Goal: Transaction & Acquisition: Purchase product/service

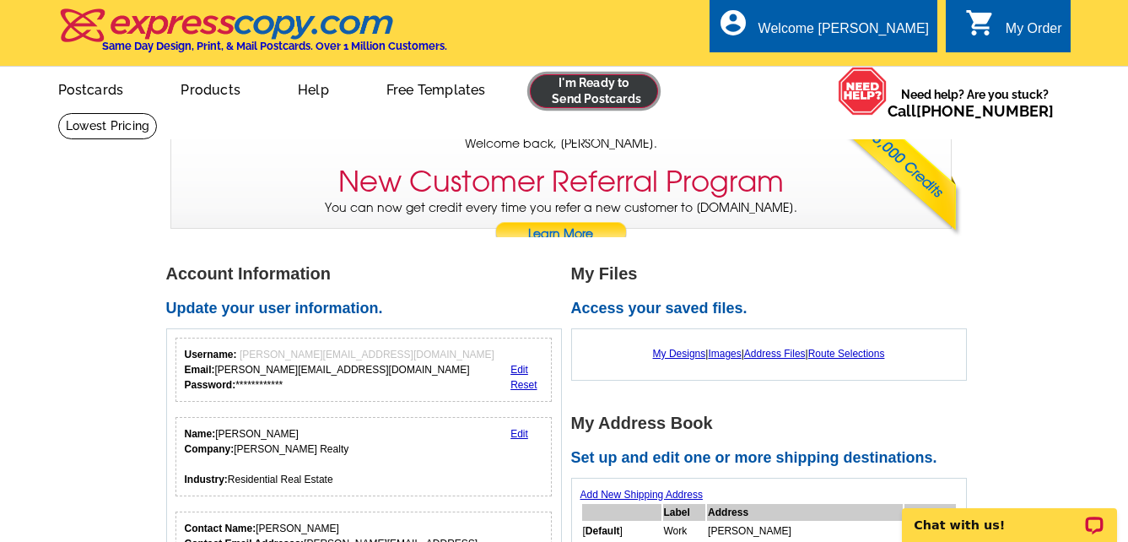
click at [579, 90] on link at bounding box center [594, 91] width 129 height 34
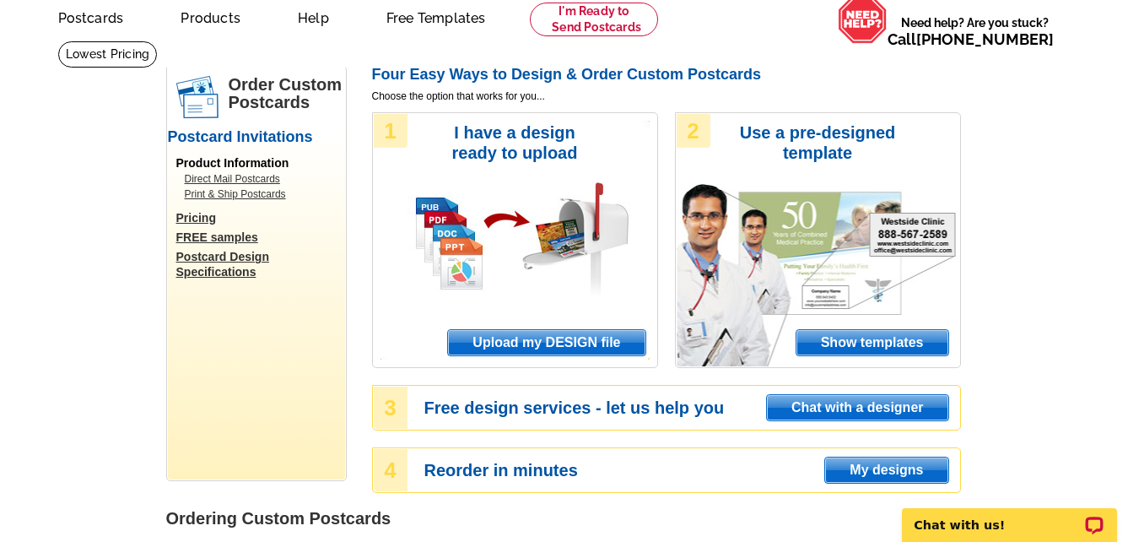
scroll to position [169, 0]
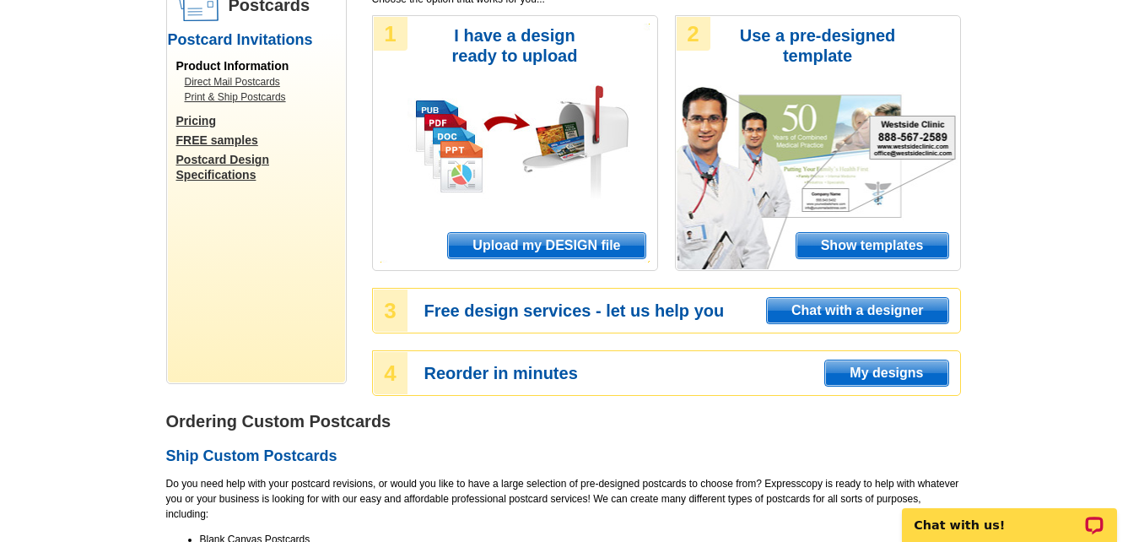
click at [916, 372] on span "My designs" at bounding box center [886, 372] width 122 height 25
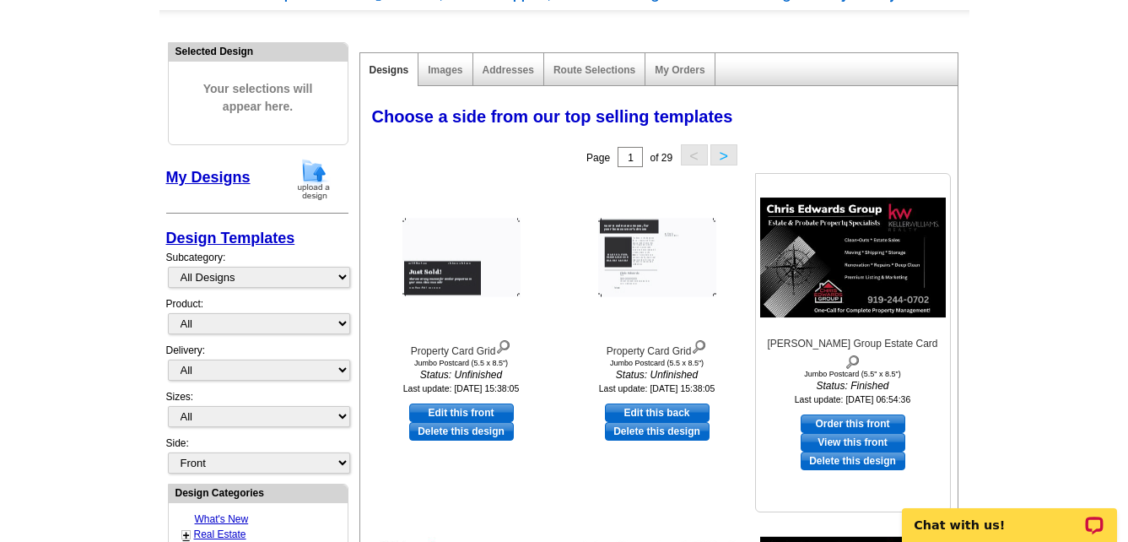
scroll to position [169, 0]
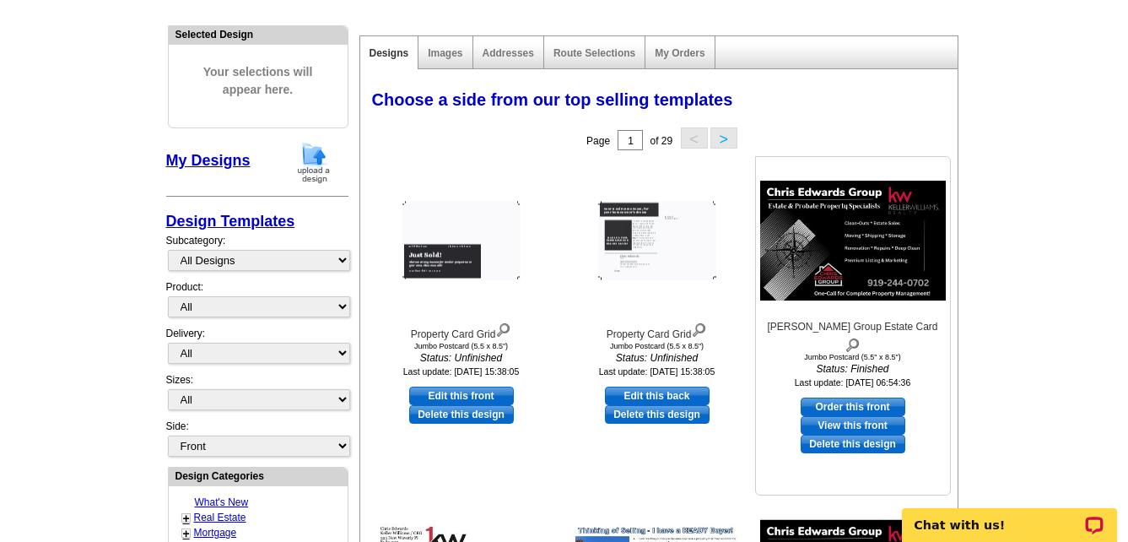
click at [860, 398] on link "Order this front" at bounding box center [853, 407] width 105 height 19
select select "2"
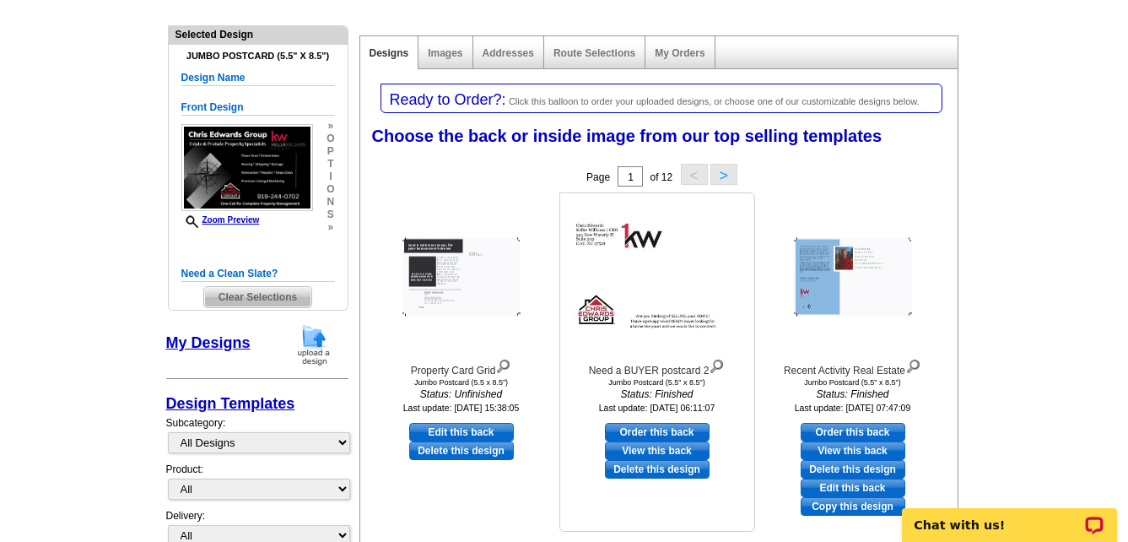
click at [678, 448] on link "View this back" at bounding box center [657, 450] width 105 height 19
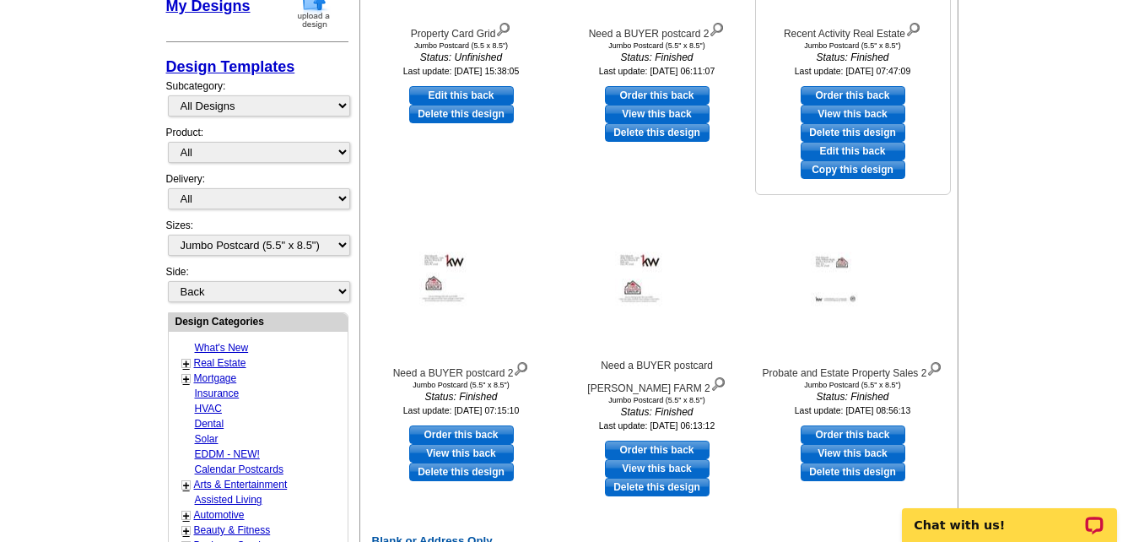
scroll to position [506, 0]
click at [865, 449] on link "View this back" at bounding box center [853, 452] width 105 height 19
click at [867, 453] on link "View this back" at bounding box center [853, 452] width 105 height 19
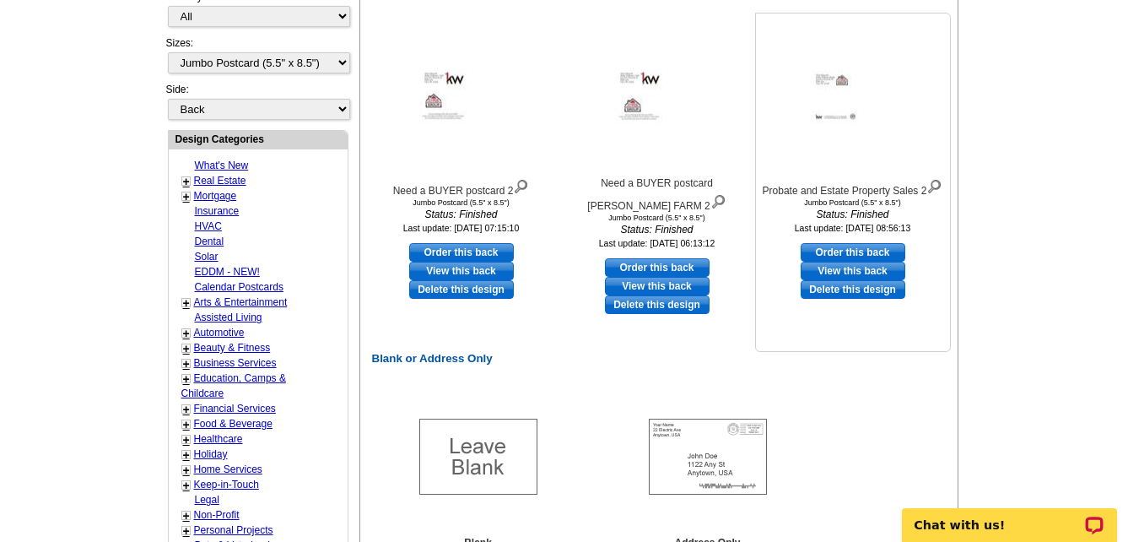
scroll to position [591, 0]
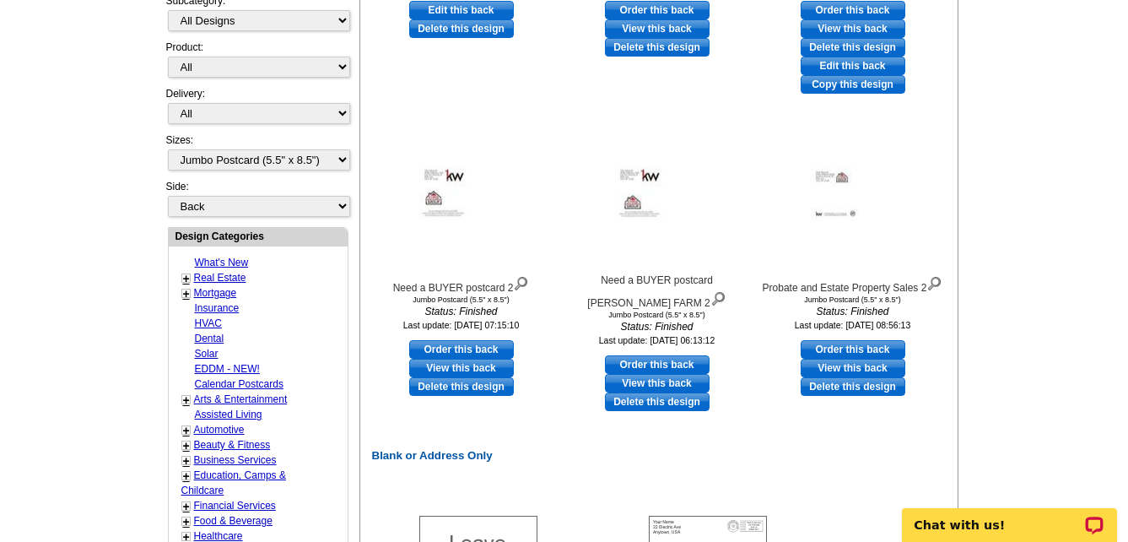
click at [869, 349] on link "Order this back" at bounding box center [853, 349] width 105 height 19
select select "front"
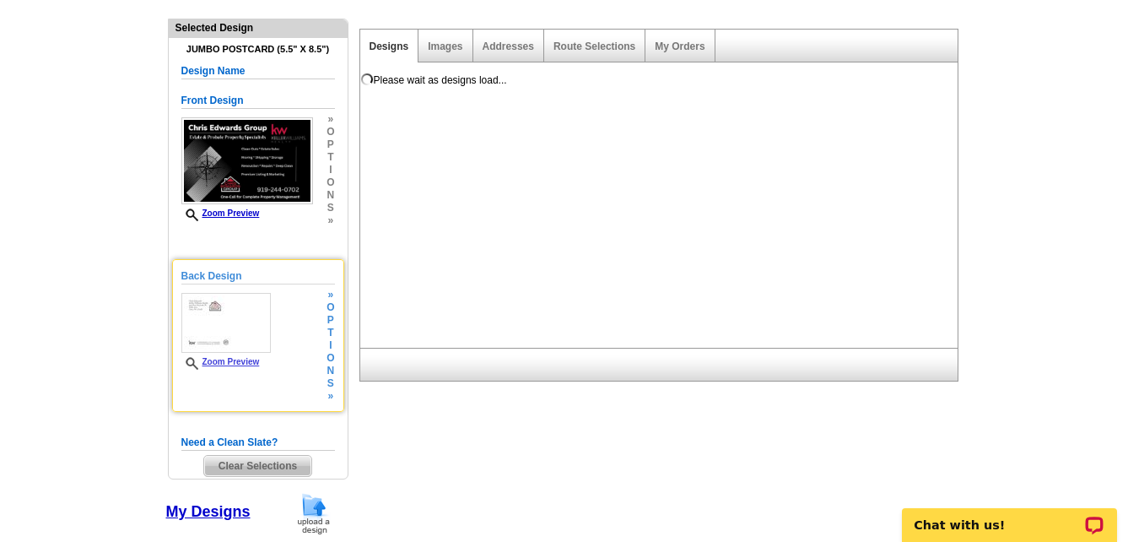
scroll to position [7, 0]
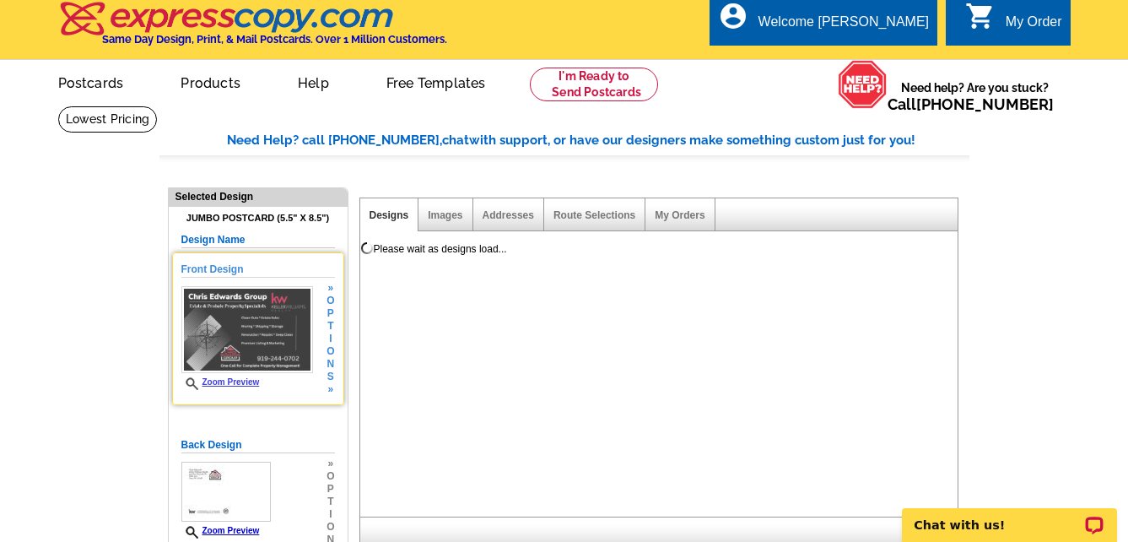
click at [234, 382] on link "Zoom Preview" at bounding box center [220, 381] width 78 height 9
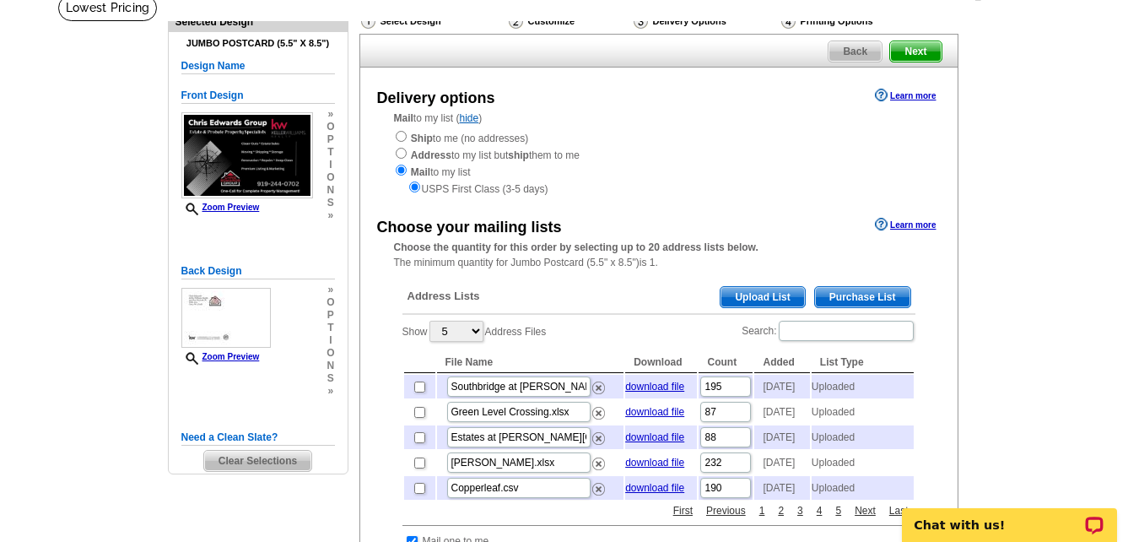
scroll to position [169, 0]
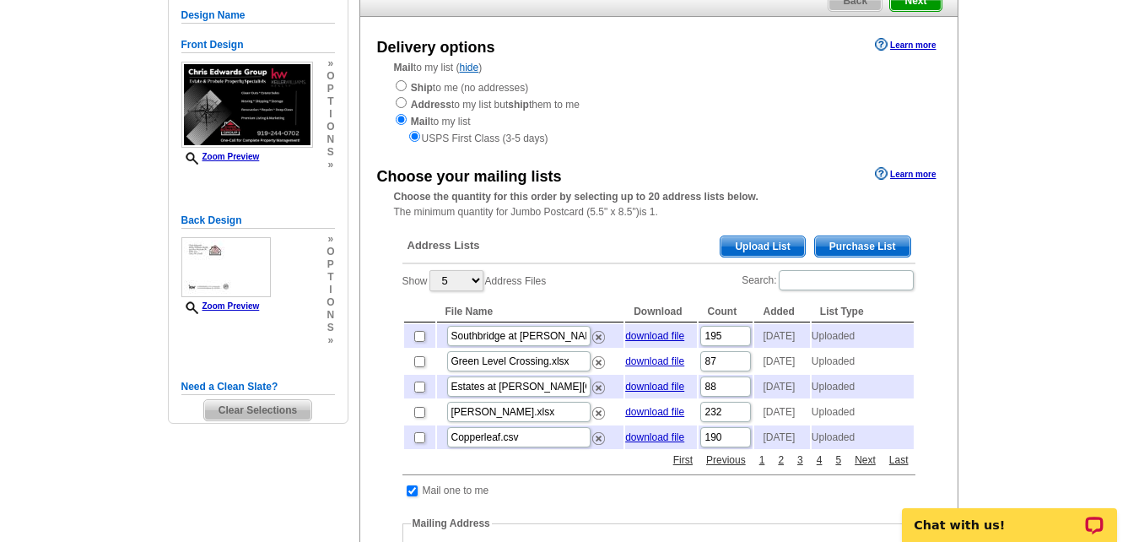
click at [770, 242] on span "Upload List" at bounding box center [763, 246] width 84 height 20
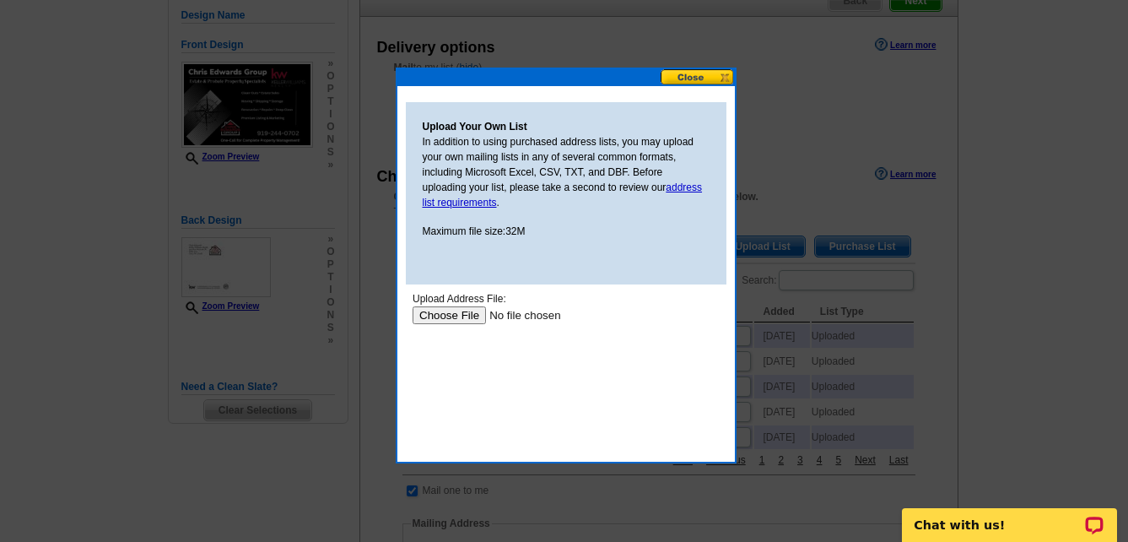
scroll to position [0, 0]
click at [447, 312] on input "file" at bounding box center [519, 315] width 214 height 18
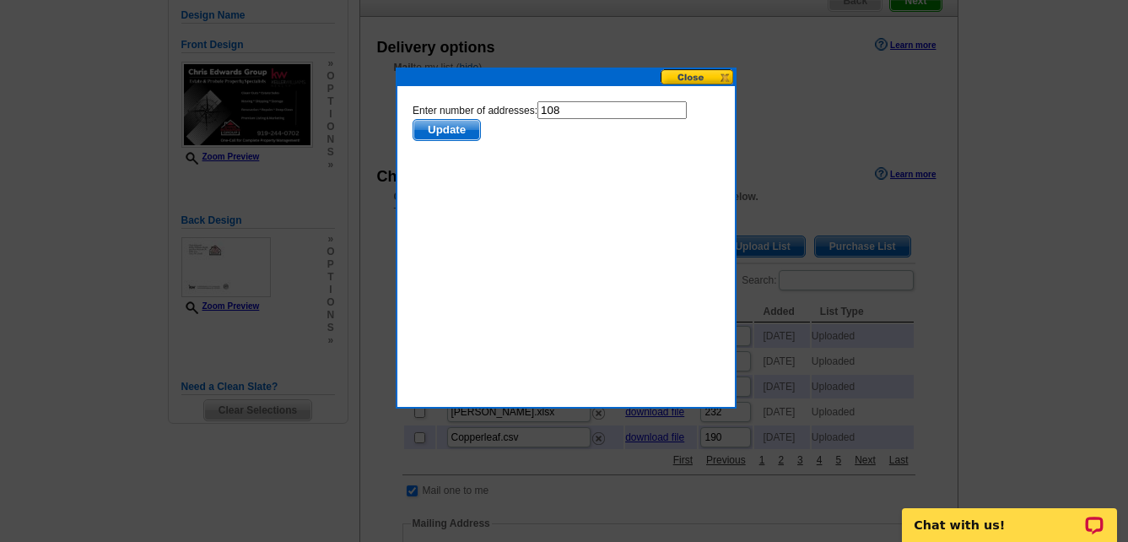
click at [426, 123] on span "Update" at bounding box center [446, 130] width 67 height 20
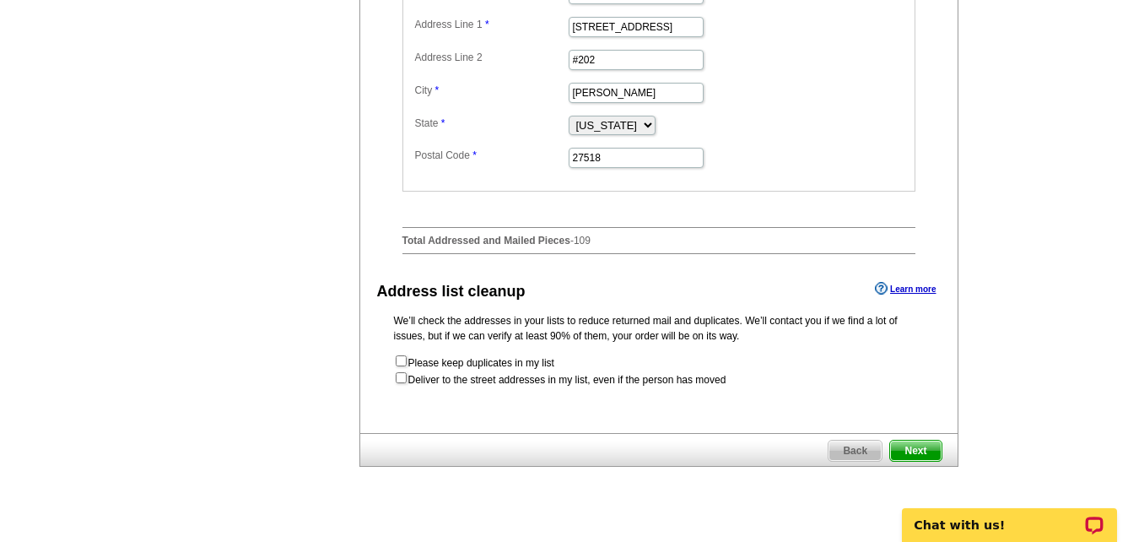
scroll to position [591, 0]
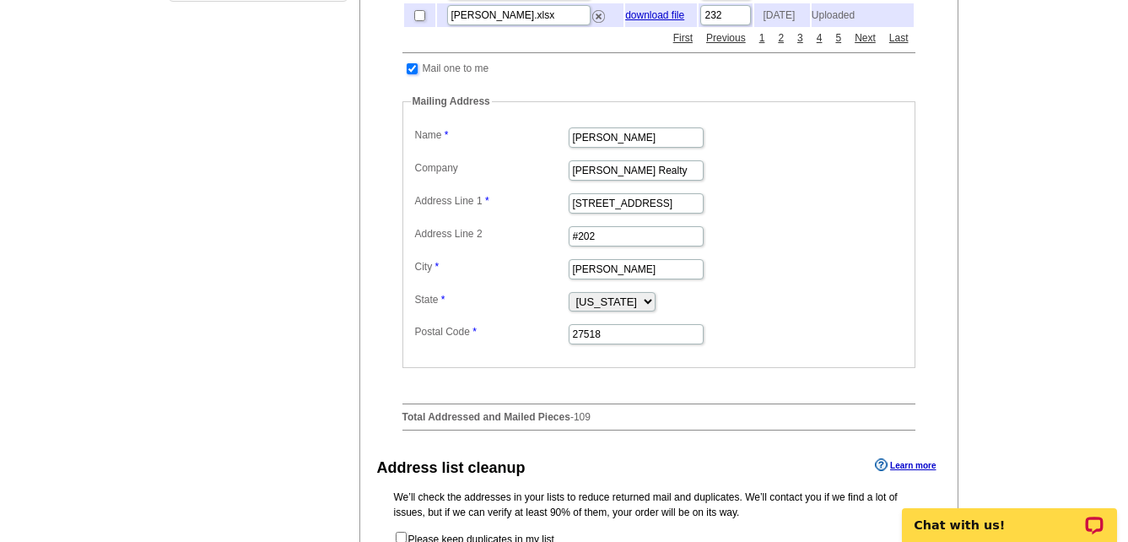
click at [410, 74] on input "checkbox" at bounding box center [412, 68] width 11 height 11
checkbox input "false"
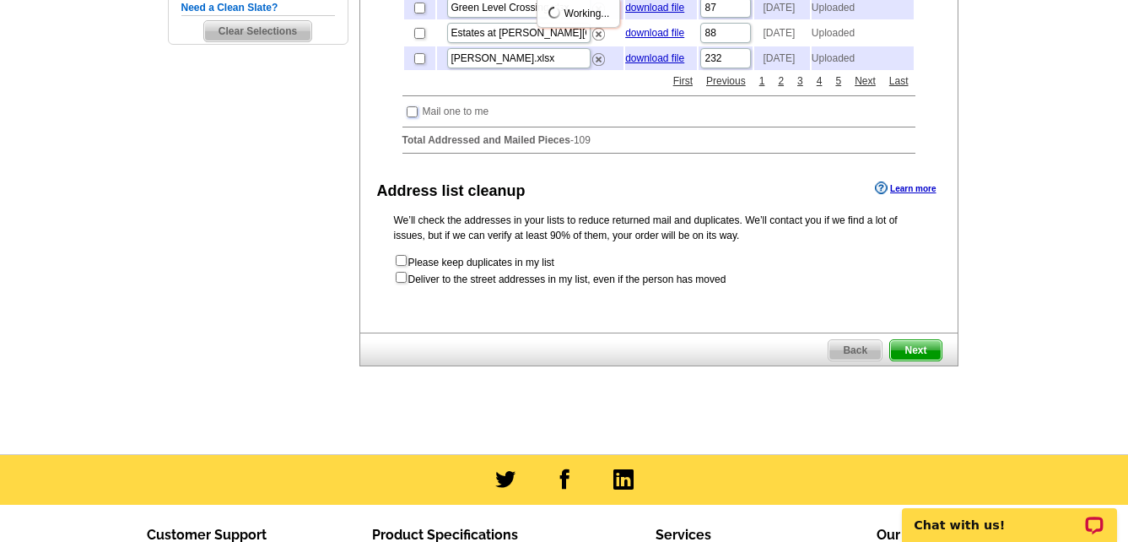
scroll to position [506, 0]
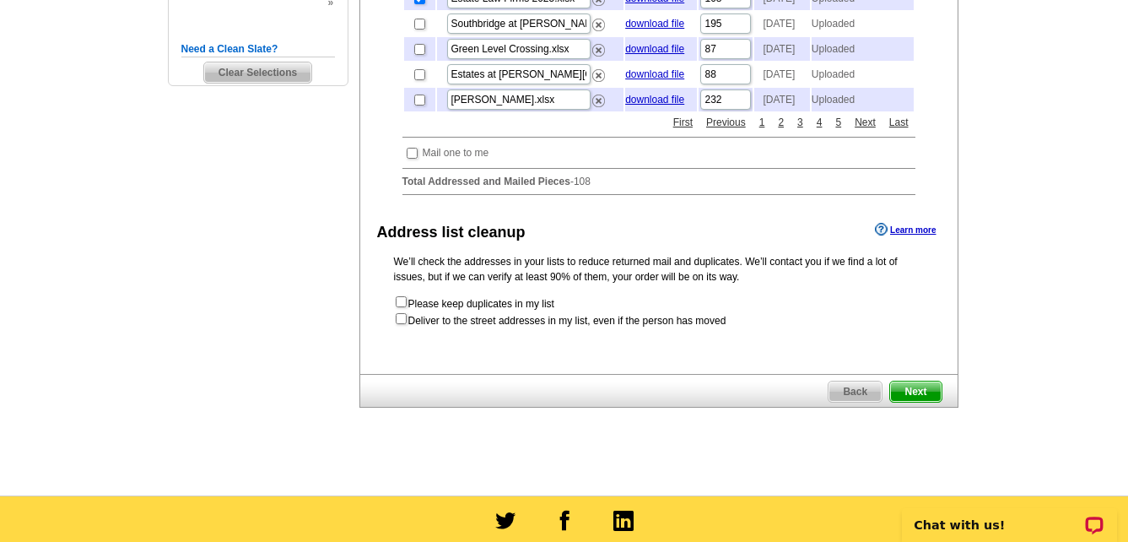
click at [919, 402] on span "Next" at bounding box center [915, 392] width 51 height 20
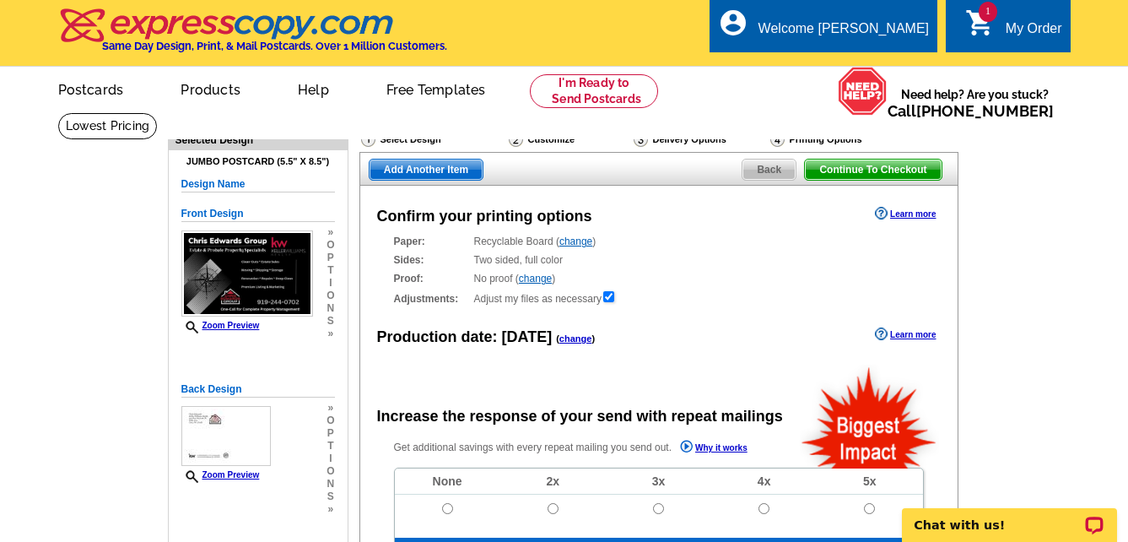
radio input "false"
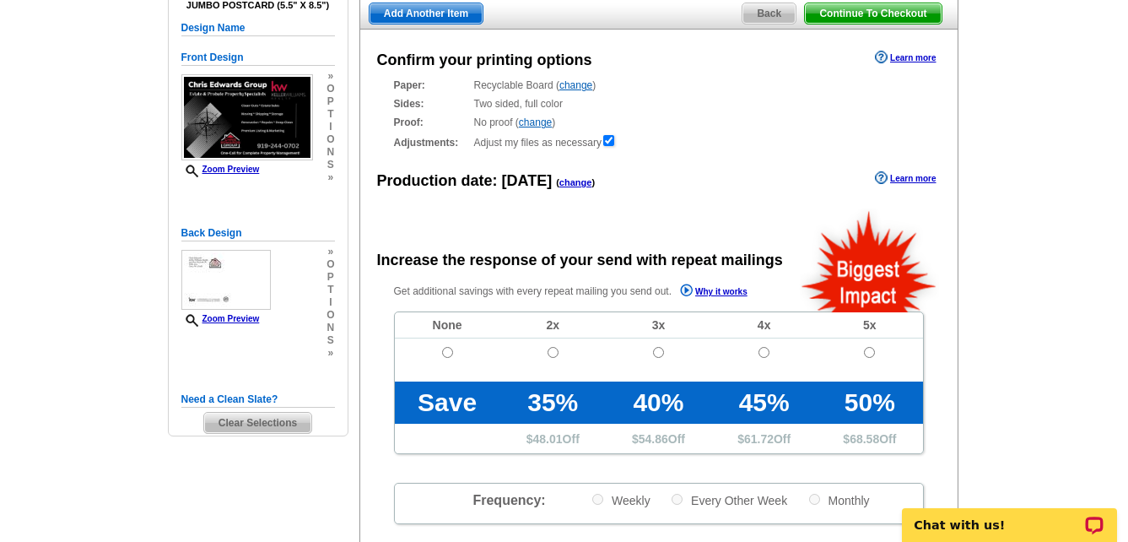
scroll to position [169, 0]
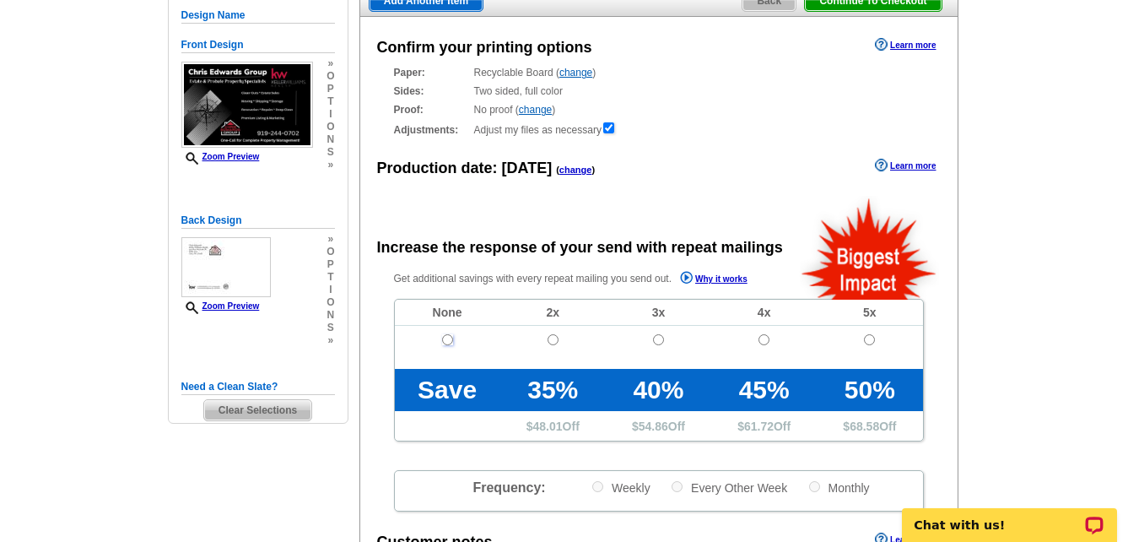
click at [449, 341] on input "radio" at bounding box center [447, 339] width 11 height 11
radio input "true"
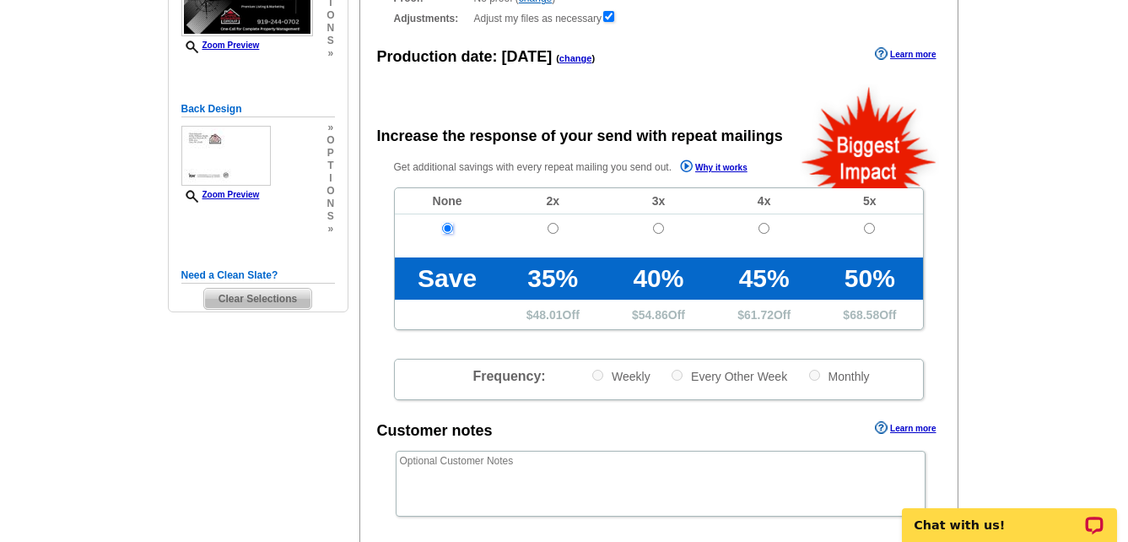
scroll to position [253, 0]
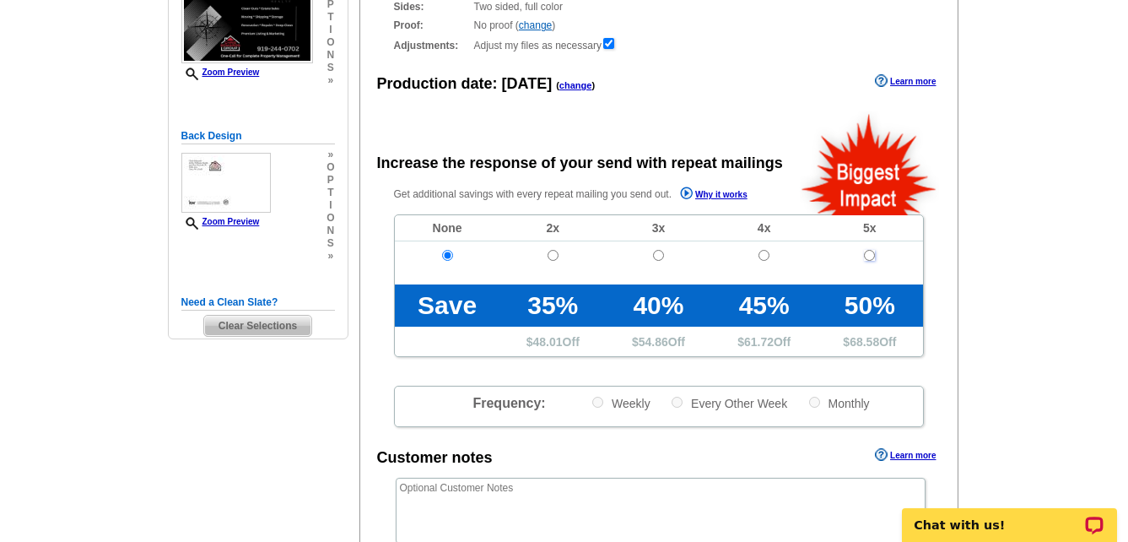
click at [872, 256] on input "radio" at bounding box center [869, 255] width 11 height 11
radio input "true"
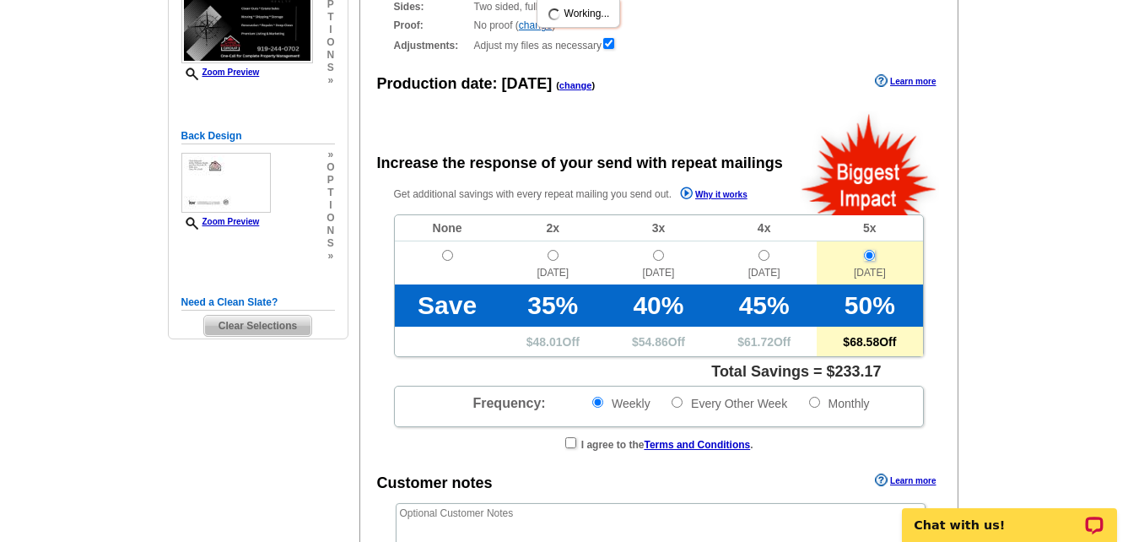
scroll to position [338, 0]
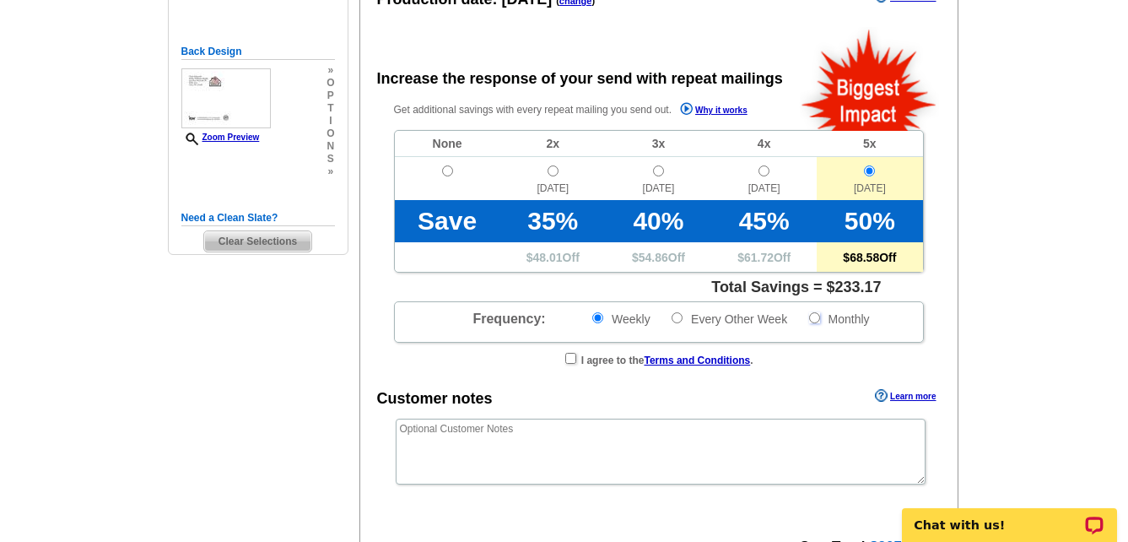
click at [819, 321] on input "Monthly" at bounding box center [814, 317] width 11 height 11
radio input "true"
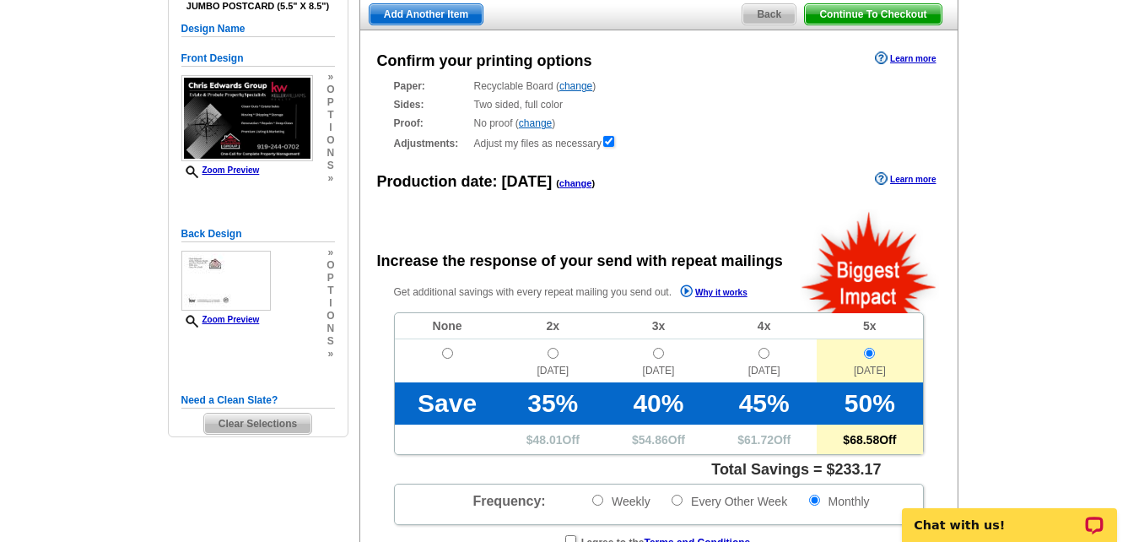
scroll to position [84, 0]
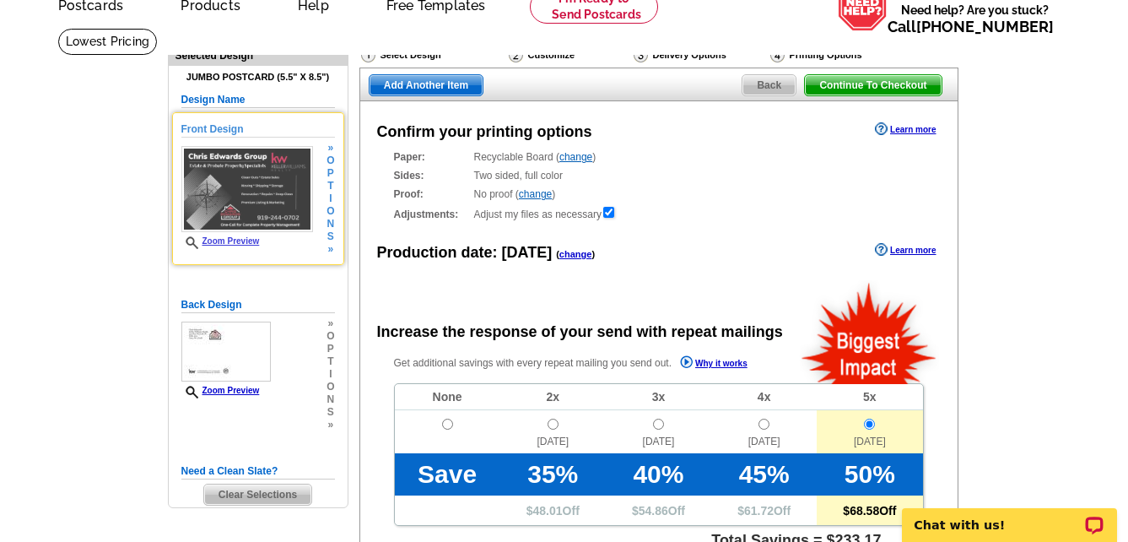
click at [242, 242] on link "Zoom Preview" at bounding box center [220, 240] width 78 height 9
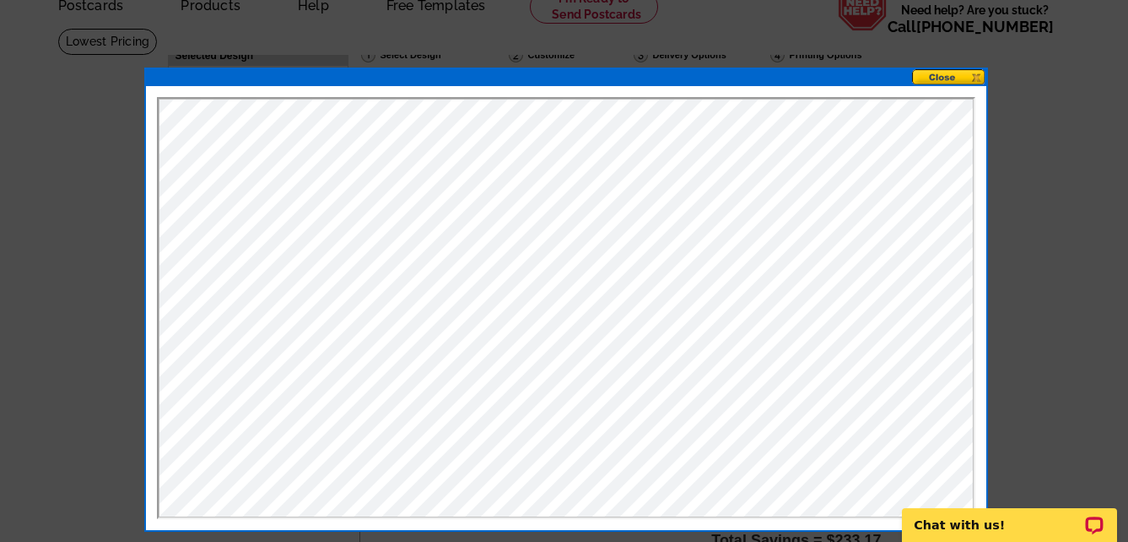
scroll to position [0, 0]
click at [939, 73] on button at bounding box center [949, 77] width 74 height 16
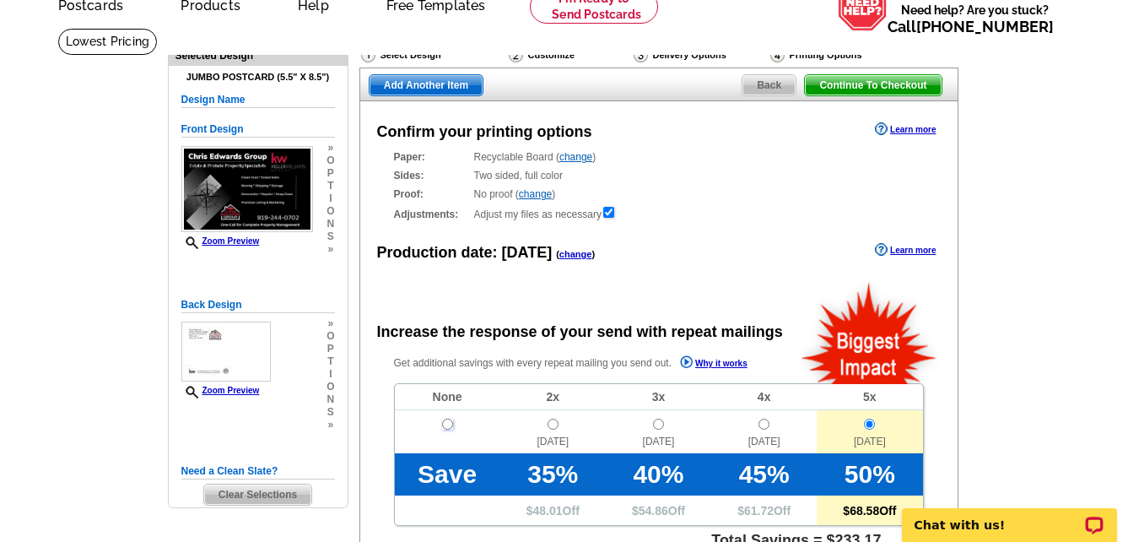
click at [445, 426] on input "radio" at bounding box center [447, 424] width 11 height 11
radio input "true"
radio input "false"
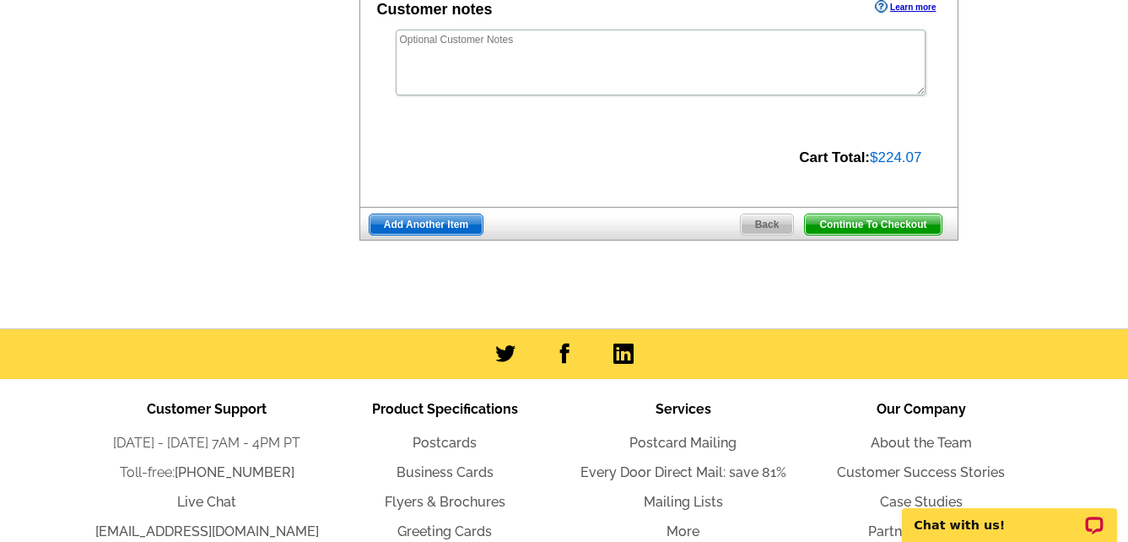
scroll to position [506, 0]
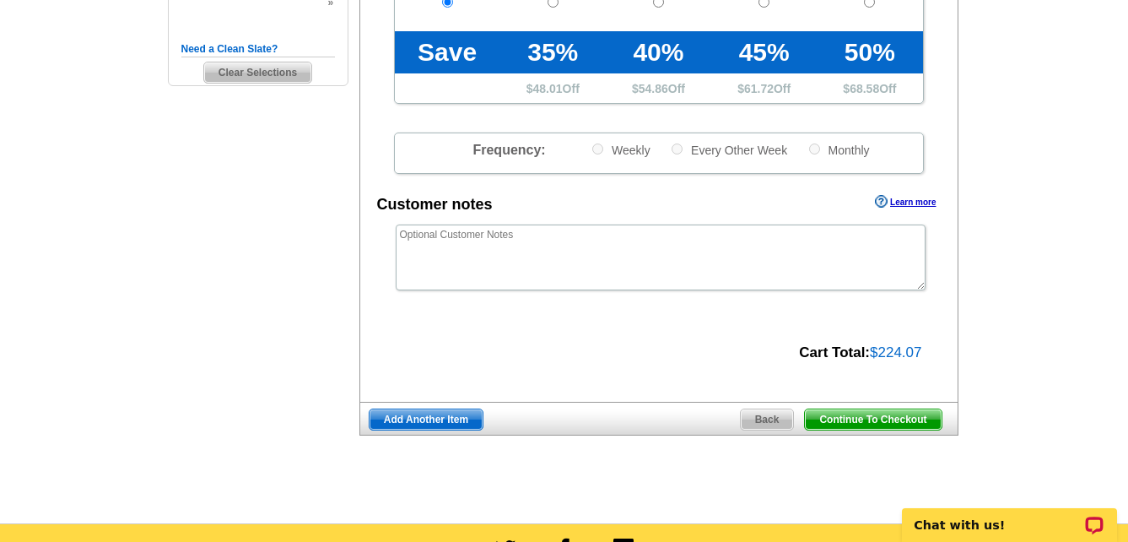
click at [885, 418] on span "Continue To Checkout" at bounding box center [873, 419] width 136 height 20
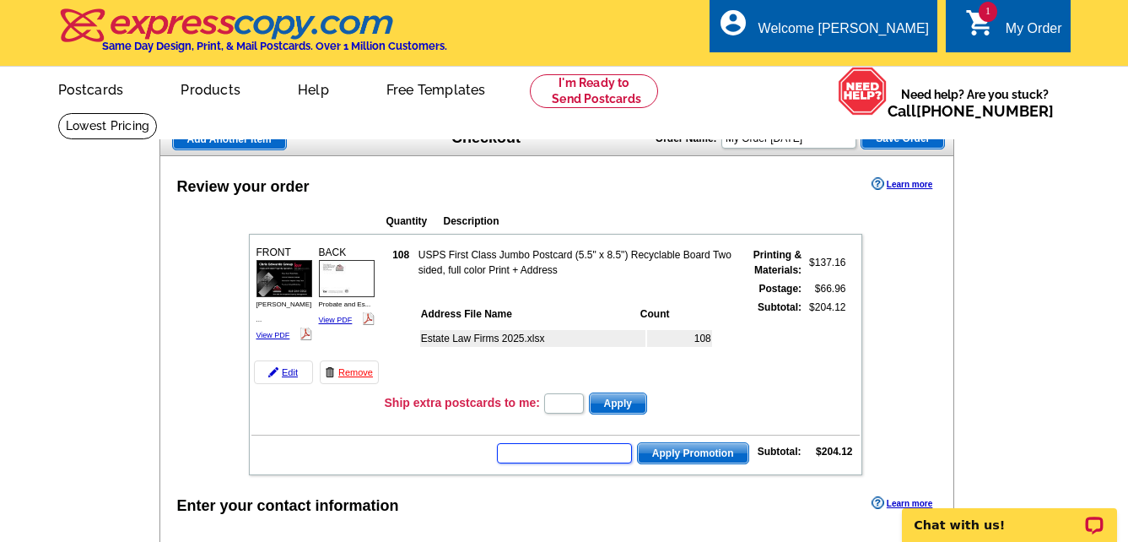
click at [576, 455] on input "text" at bounding box center [564, 453] width 135 height 20
click at [582, 453] on input "text" at bounding box center [564, 453] width 135 height 20
click at [550, 454] on input "text" at bounding box center [564, 453] width 135 height 20
click at [534, 458] on input "text" at bounding box center [564, 453] width 135 height 20
click at [542, 452] on input "text" at bounding box center [564, 453] width 135 height 20
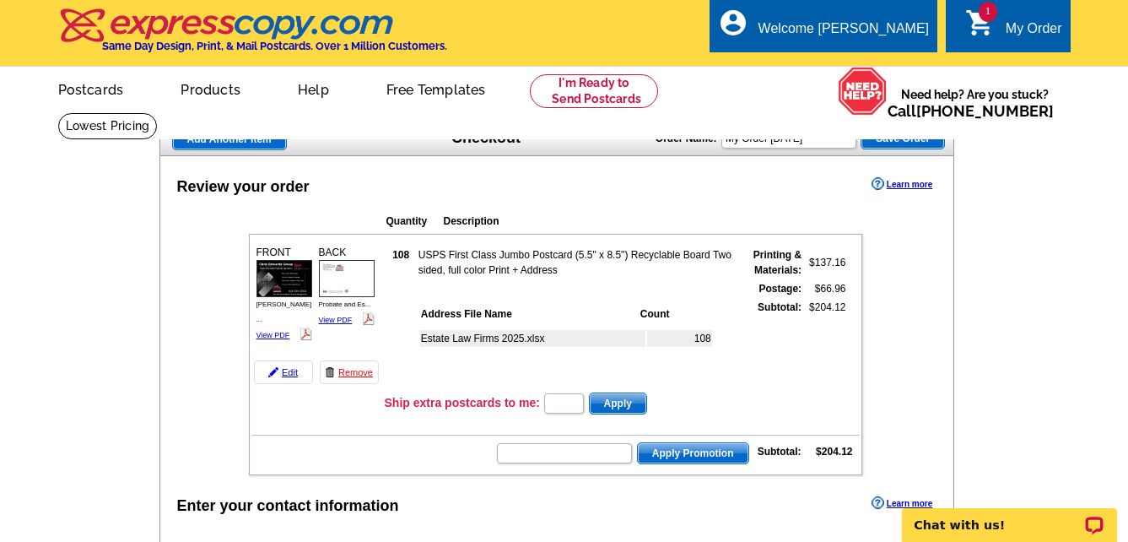
click at [696, 376] on div "Estate Law Firms 2025.xlsx 108" at bounding box center [577, 355] width 317 height 62
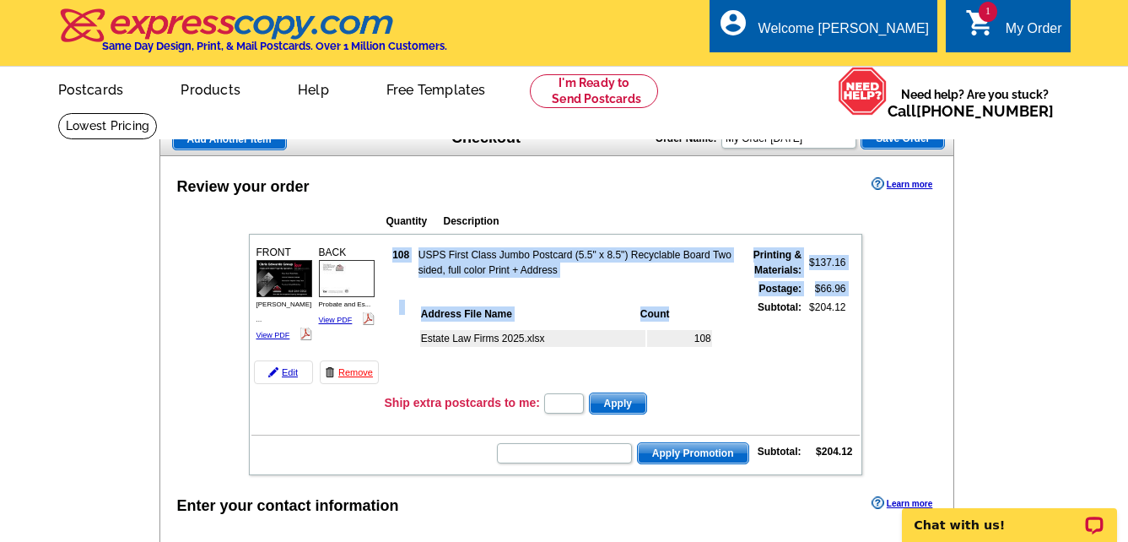
click at [572, 392] on tbody "FRONT Chris Edwards ... View PDF 108" at bounding box center [556, 354] width 609 height 236
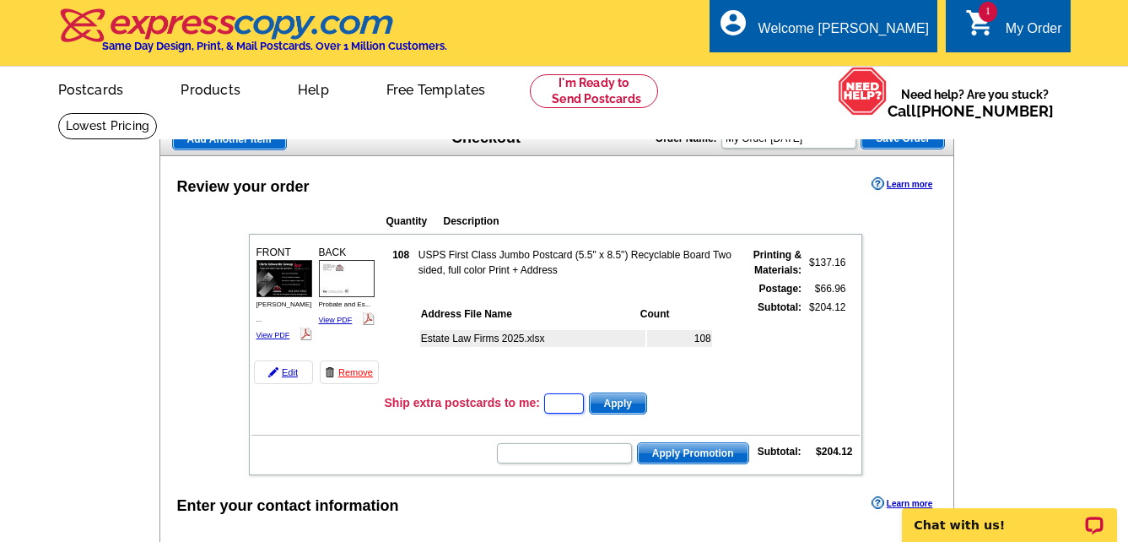
drag, startPoint x: 571, startPoint y: 394, endPoint x: 564, endPoint y: 403, distance: 11.4
click at [564, 402] on input "text" at bounding box center [564, 403] width 40 height 20
click at [754, 382] on td "Subtotal:" at bounding box center [770, 343] width 65 height 88
click at [566, 453] on input "text" at bounding box center [564, 453] width 135 height 20
paste input "Samantha Reichle"
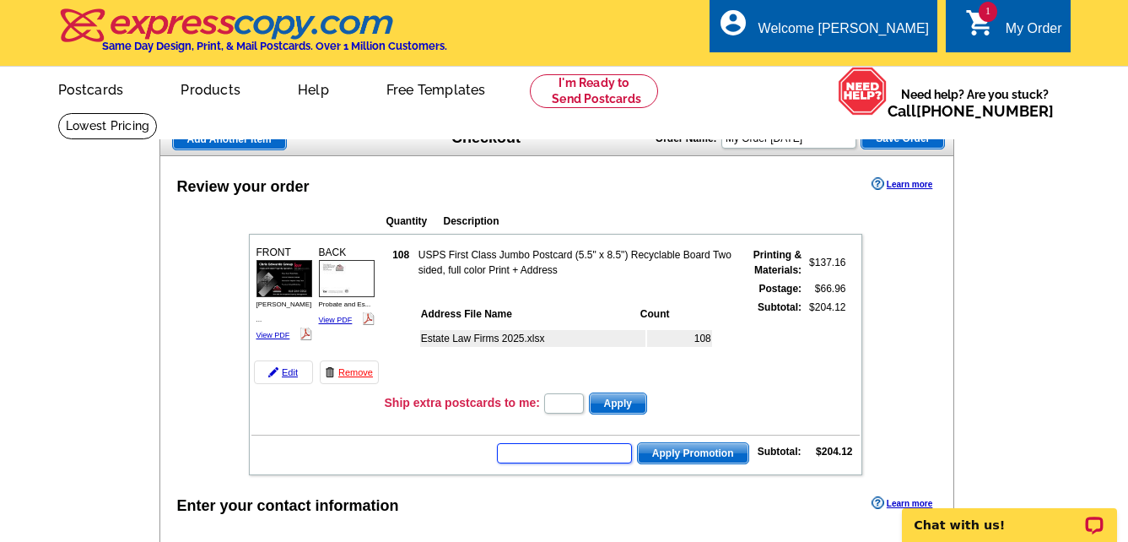
type input "Samantha Reichle"
drag, startPoint x: 595, startPoint y: 452, endPoint x: 443, endPoint y: 457, distance: 152.0
click at [443, 457] on td "Samantha Reichle Apply Promotion Subtotal: $204.12" at bounding box center [556, 451] width 609 height 29
paste input "E3025,"
type input "E3025,"
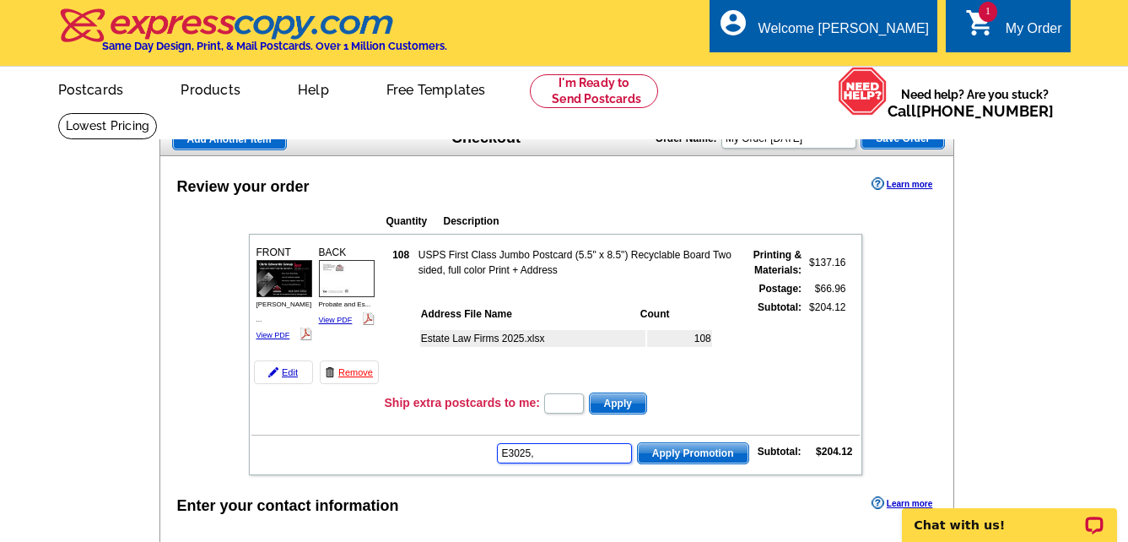
click at [577, 451] on input "E3025," at bounding box center [564, 453] width 135 height 20
type input "E3025"
click at [697, 452] on span "Apply Promotion" at bounding box center [693, 453] width 111 height 20
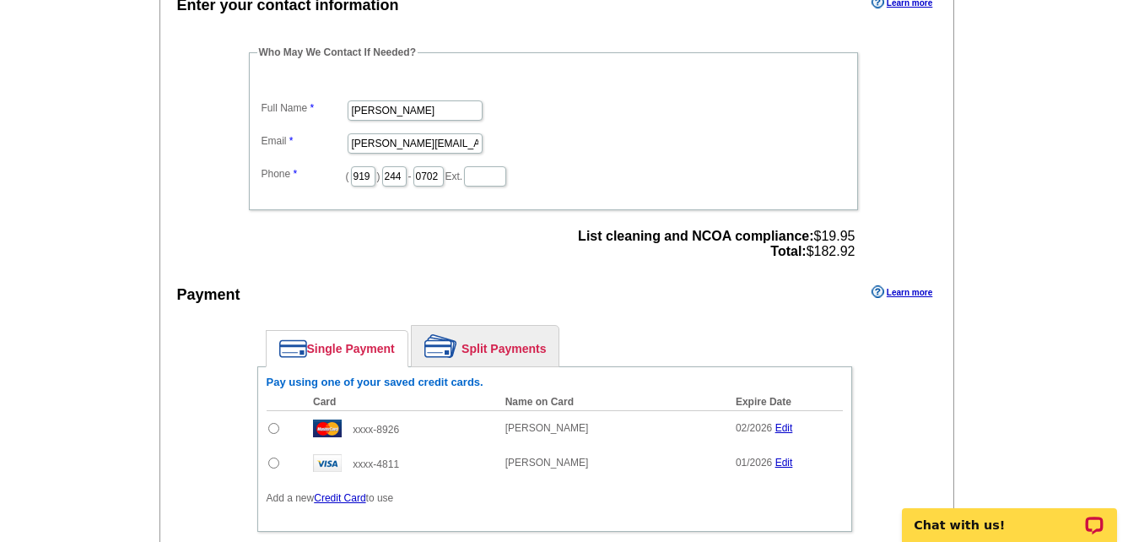
scroll to position [591, 0]
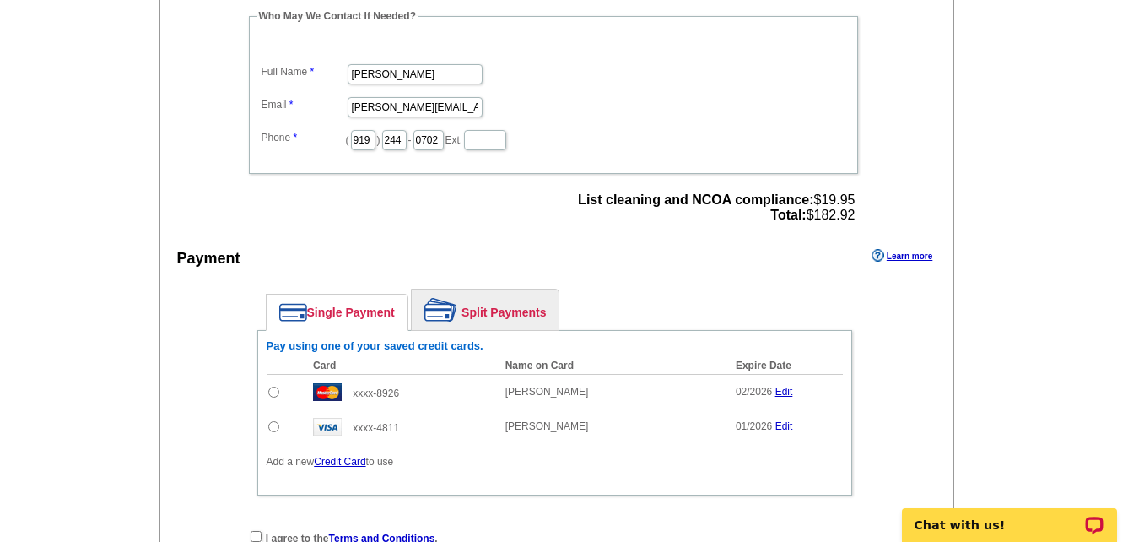
click at [273, 395] on input "radio" at bounding box center [273, 392] width 11 height 11
radio input "true"
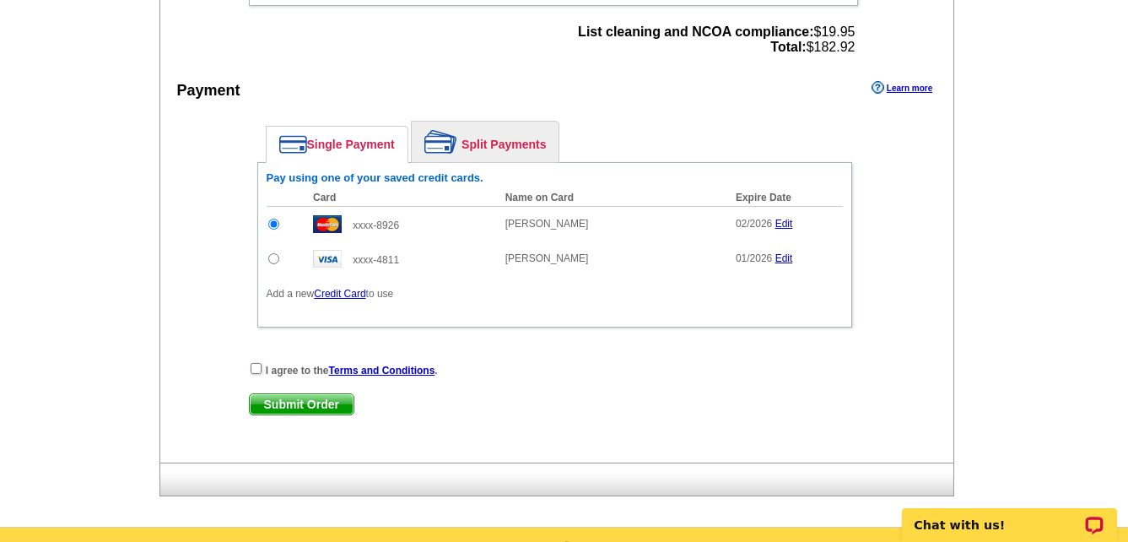
scroll to position [760, 0]
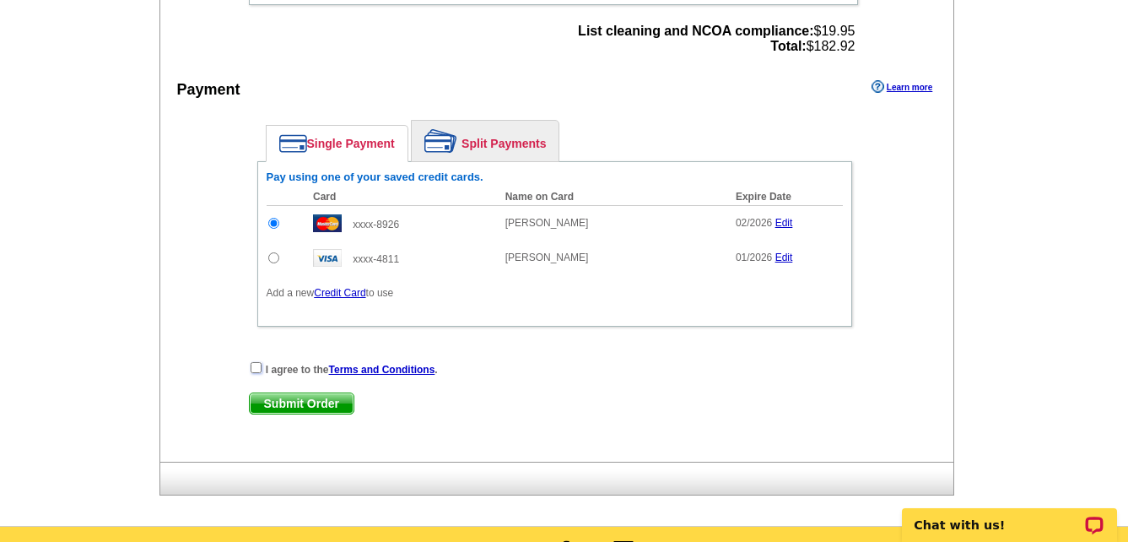
click at [257, 368] on input "checkbox" at bounding box center [256, 367] width 11 height 11
checkbox input "true"
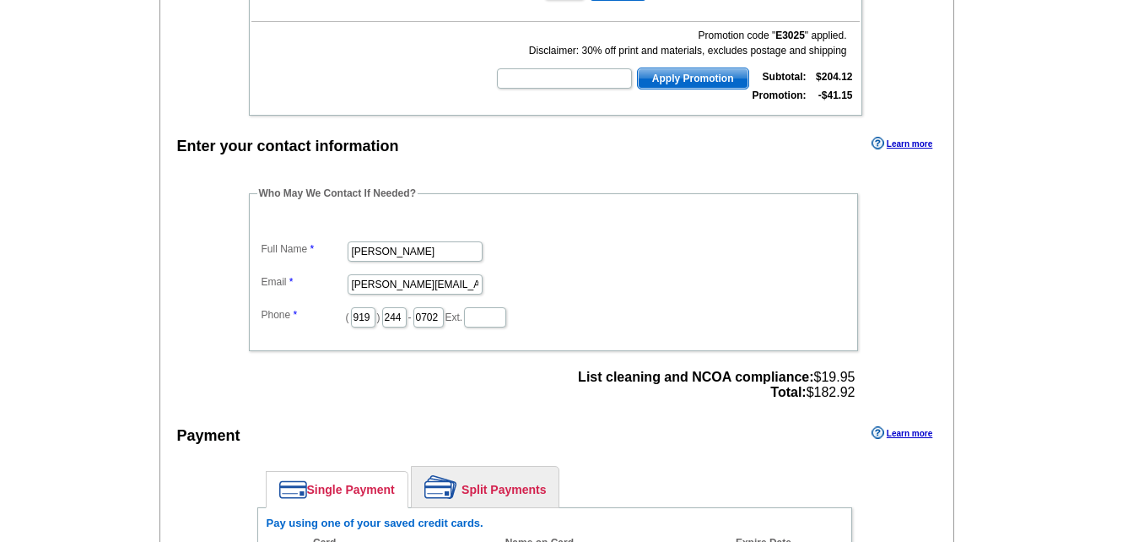
scroll to position [591, 0]
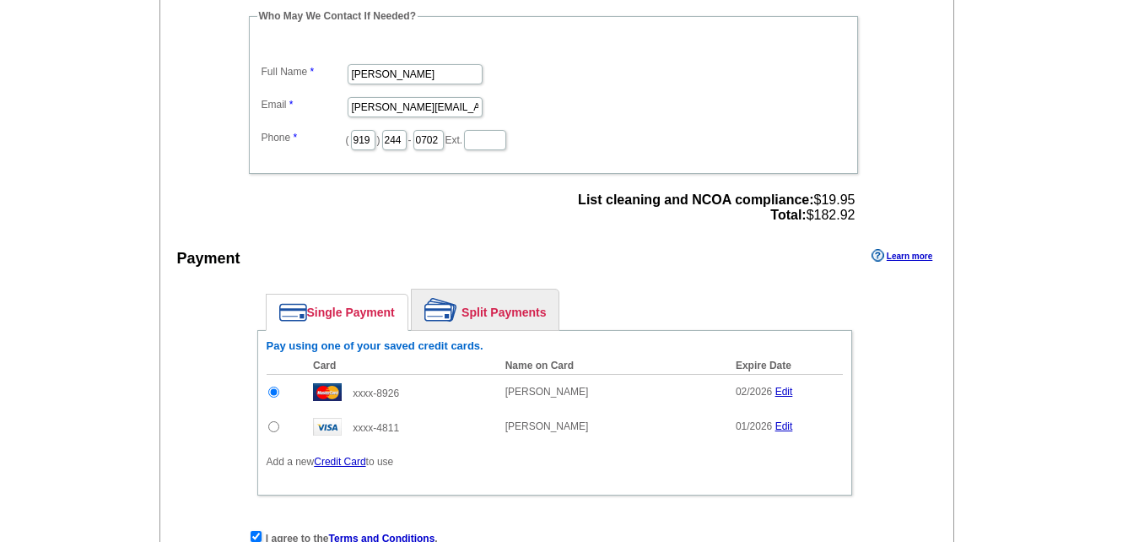
click at [484, 230] on div "Enter your contact information Learn more Who May We Contact If Needed? Full Na…" at bounding box center [557, 292] width 794 height 675
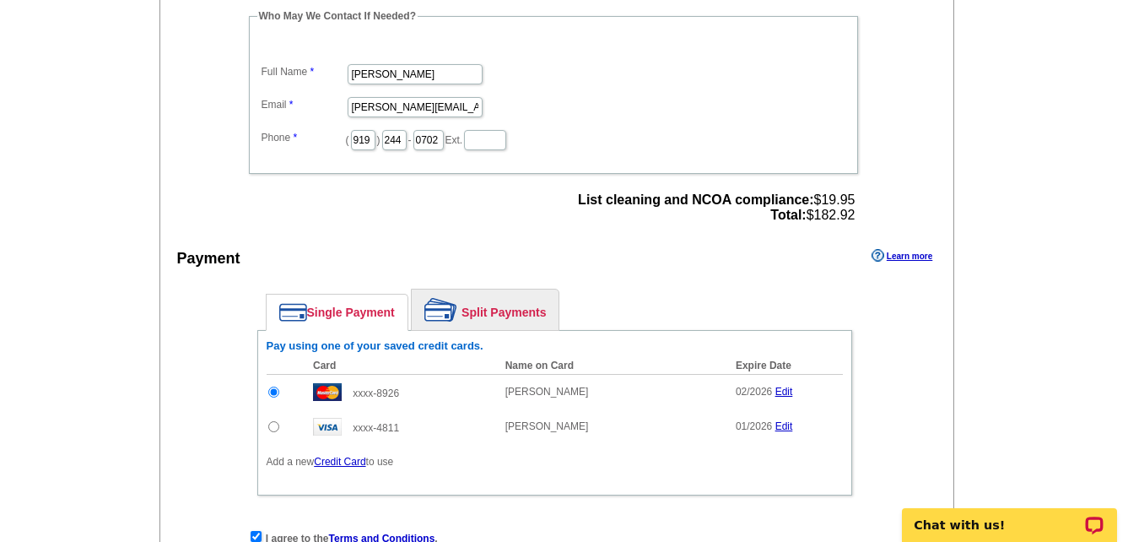
click at [338, 463] on link "Credit Card" at bounding box center [339, 462] width 51 height 12
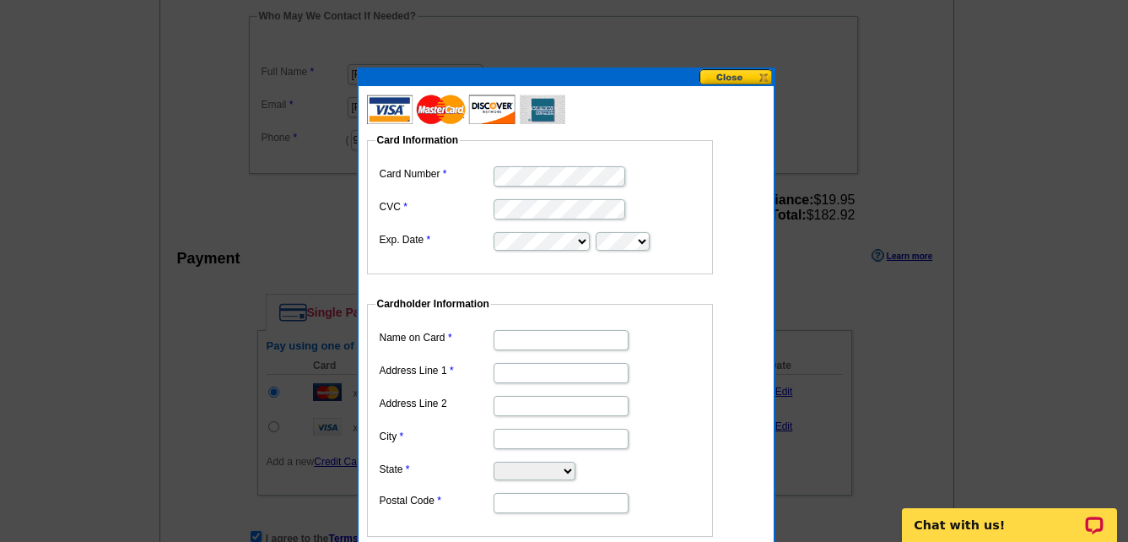
type input "[STREET_ADDRESS][PERSON_NAME]"
type input "Raleigh"
select select "NC"
type input "27606"
type input "[PERSON_NAME]"
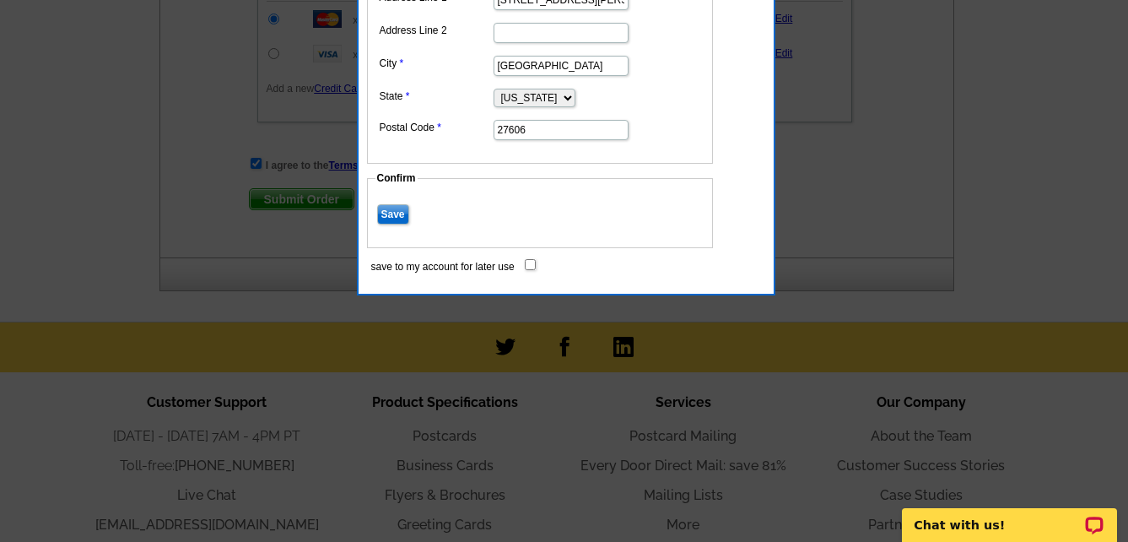
scroll to position [1013, 0]
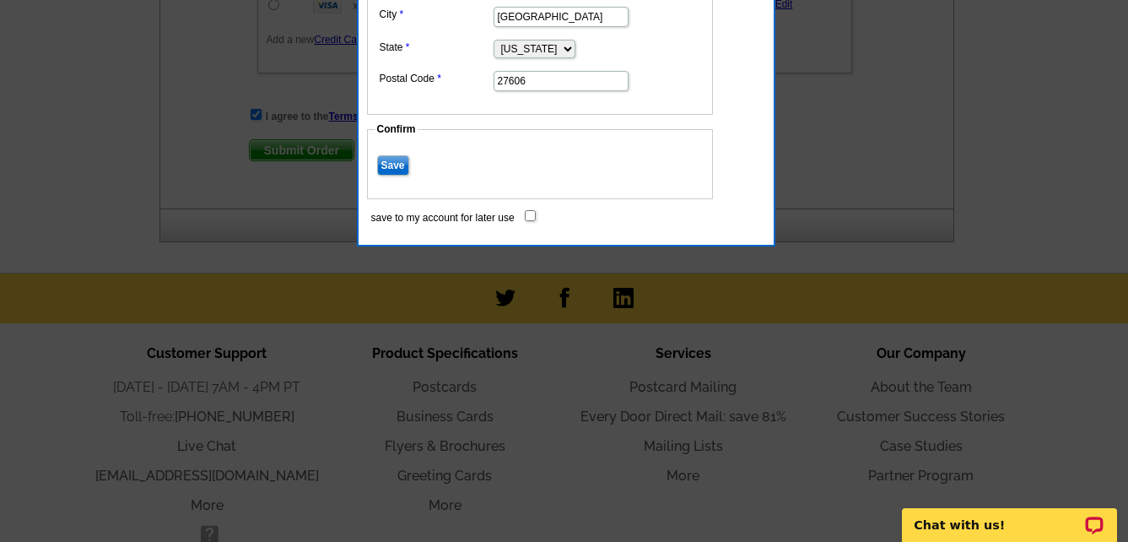
click at [392, 162] on input "Save" at bounding box center [393, 165] width 32 height 20
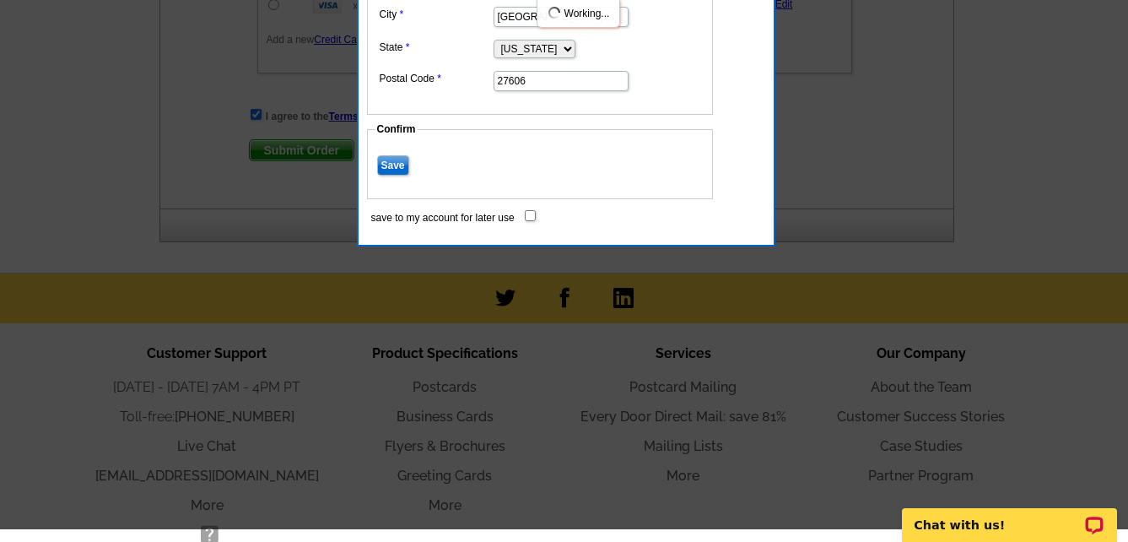
scroll to position [844, 0]
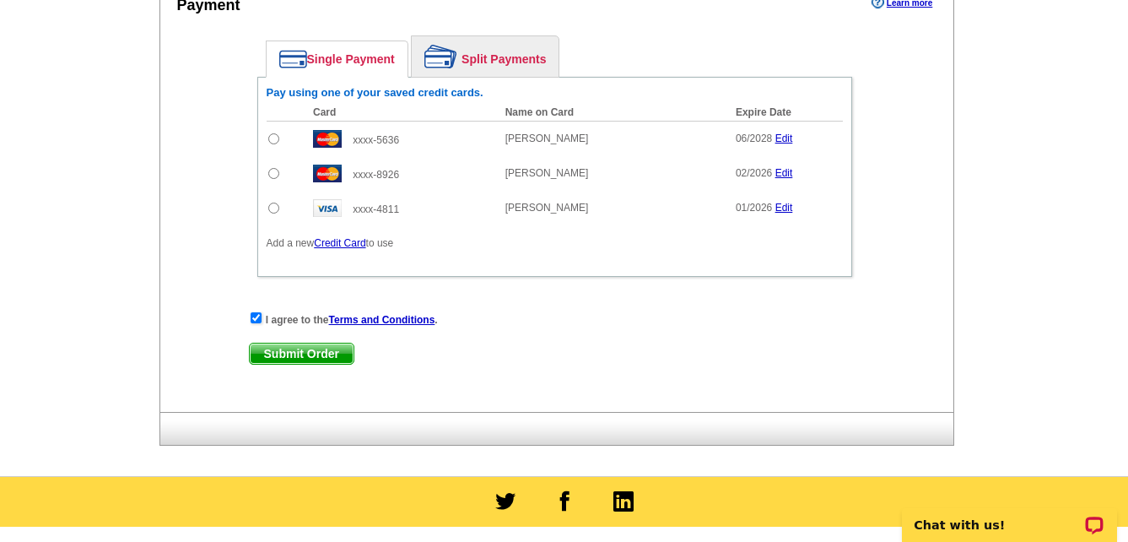
click at [273, 143] on input "radio" at bounding box center [273, 138] width 11 height 11
radio input "true"
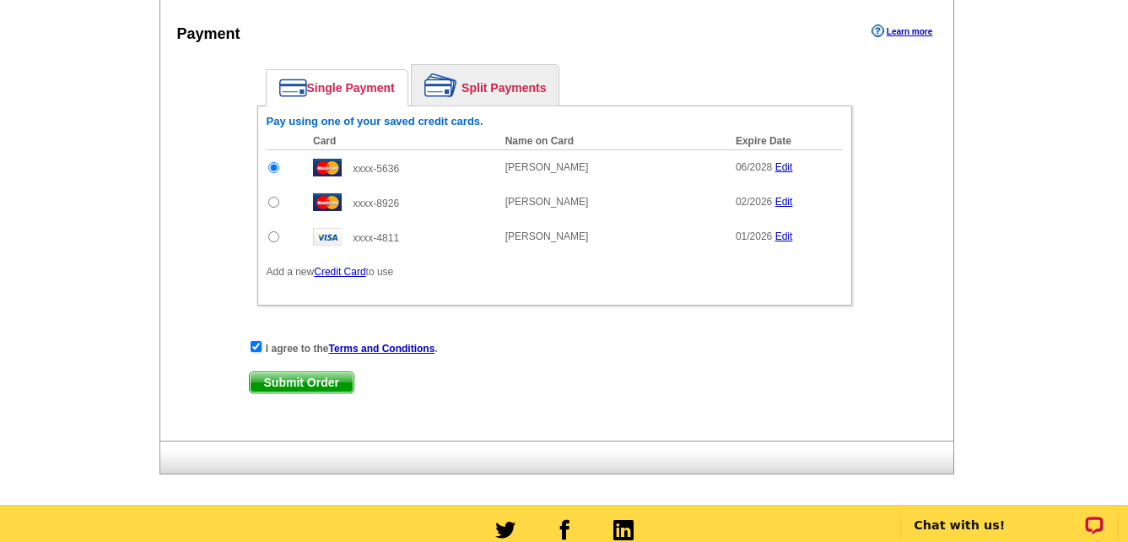
scroll to position [928, 0]
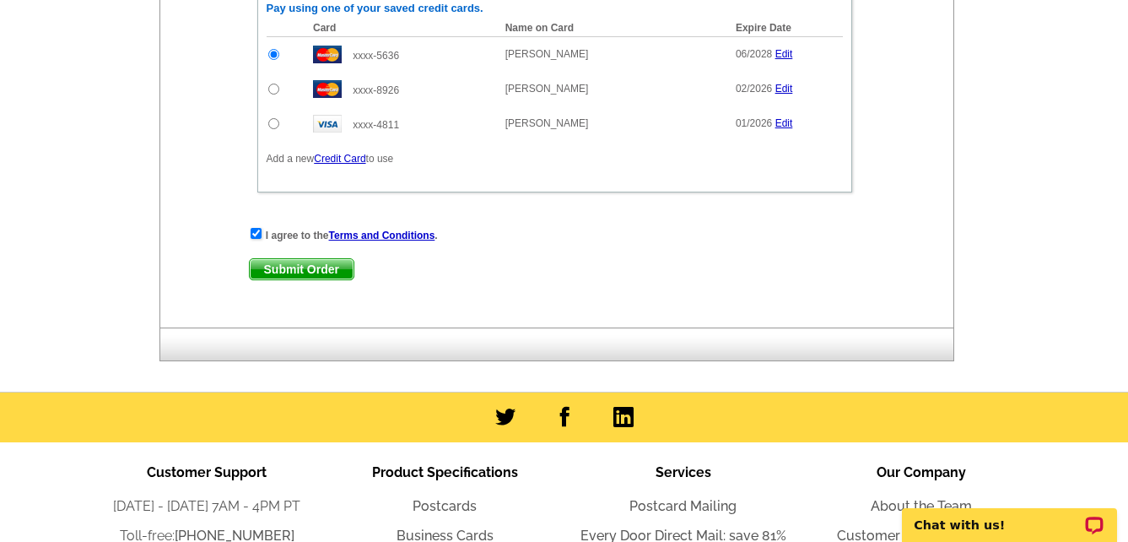
click at [306, 272] on span "Submit Order" at bounding box center [302, 269] width 104 height 20
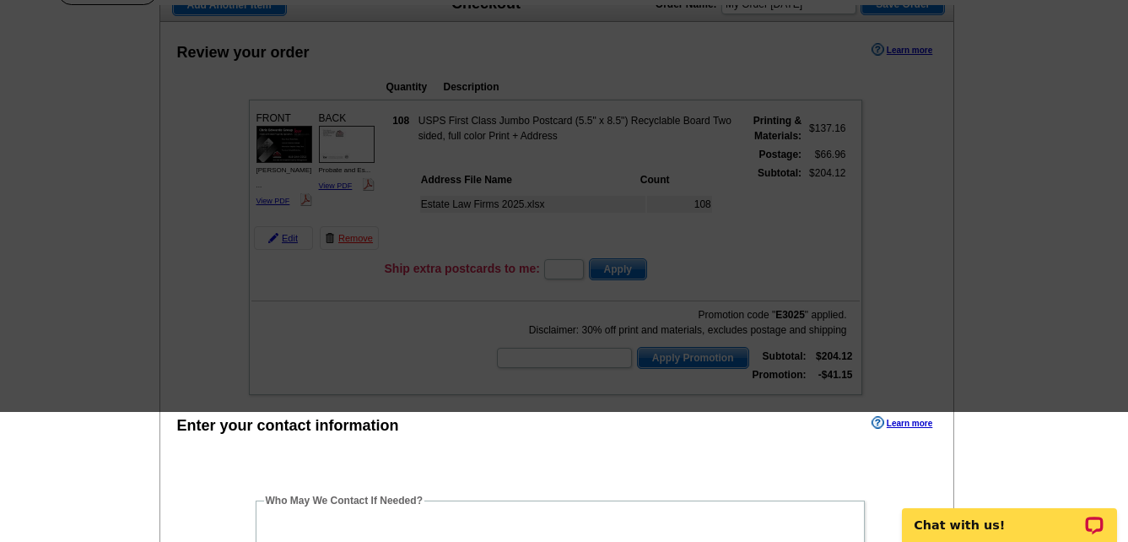
scroll to position [0, 0]
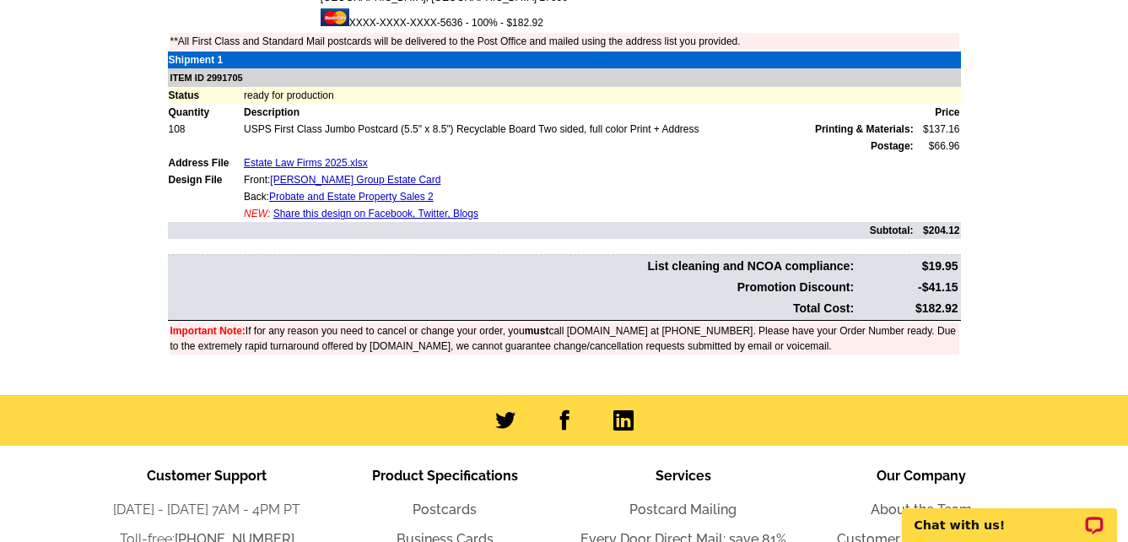
scroll to position [506, 0]
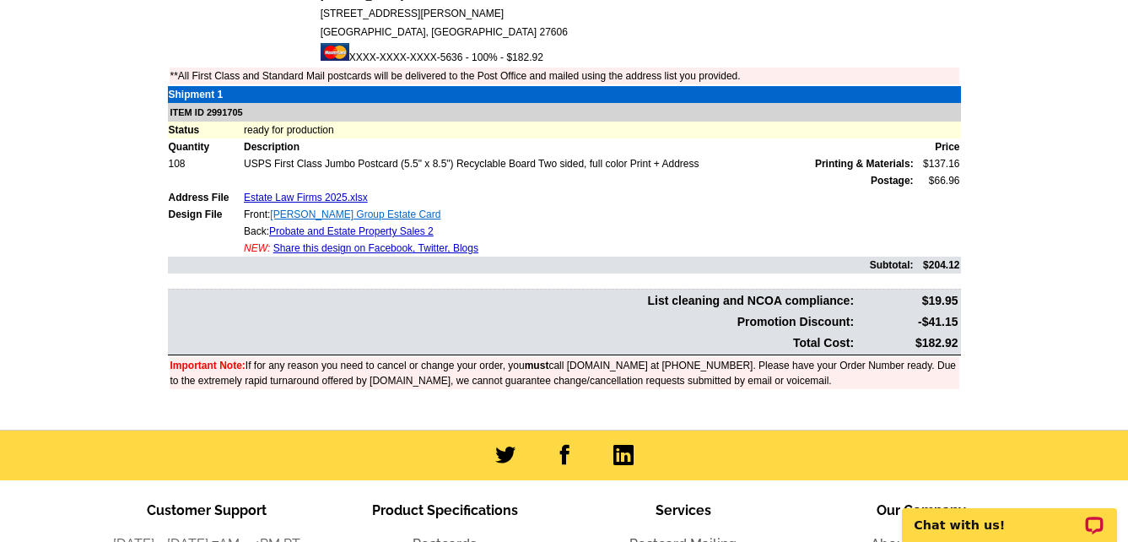
click at [387, 214] on link "[PERSON_NAME] Group Estate Card" at bounding box center [355, 214] width 170 height 12
